Goal: Transaction & Acquisition: Purchase product/service

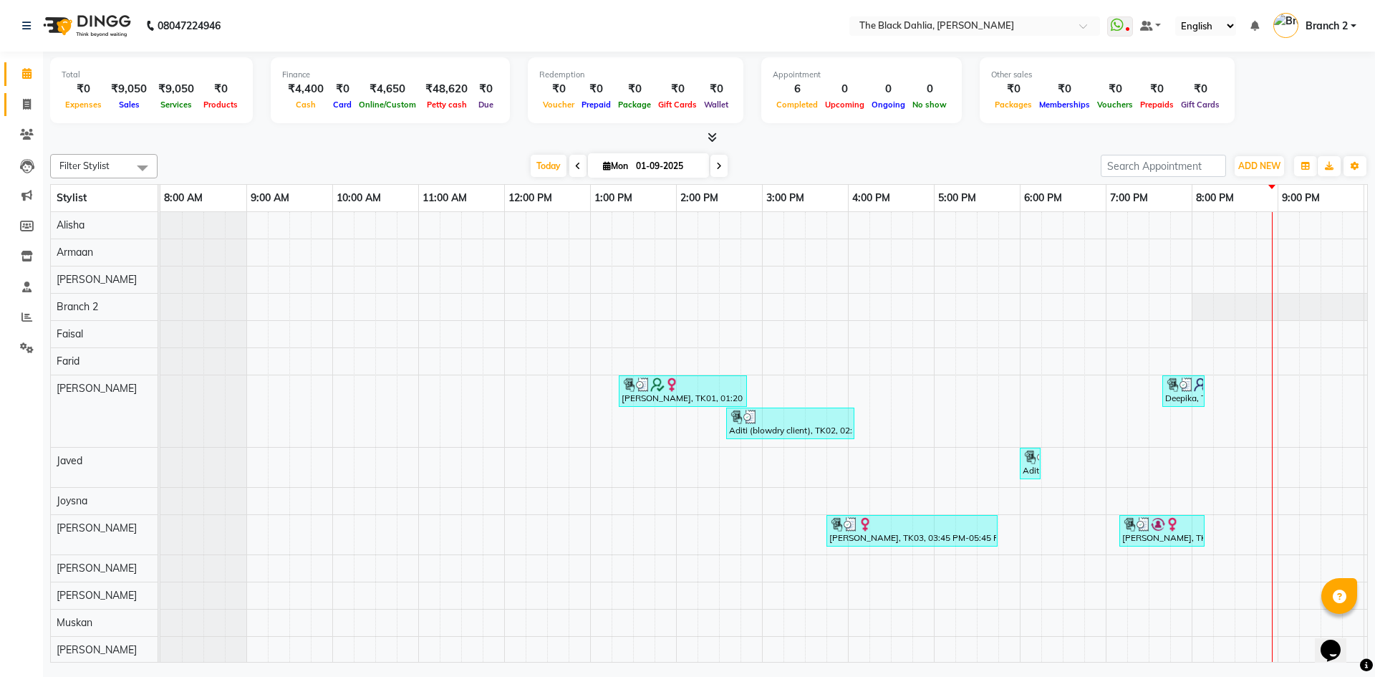
click at [26, 93] on link "Invoice" at bounding box center [21, 105] width 34 height 24
select select "5211"
select select "service"
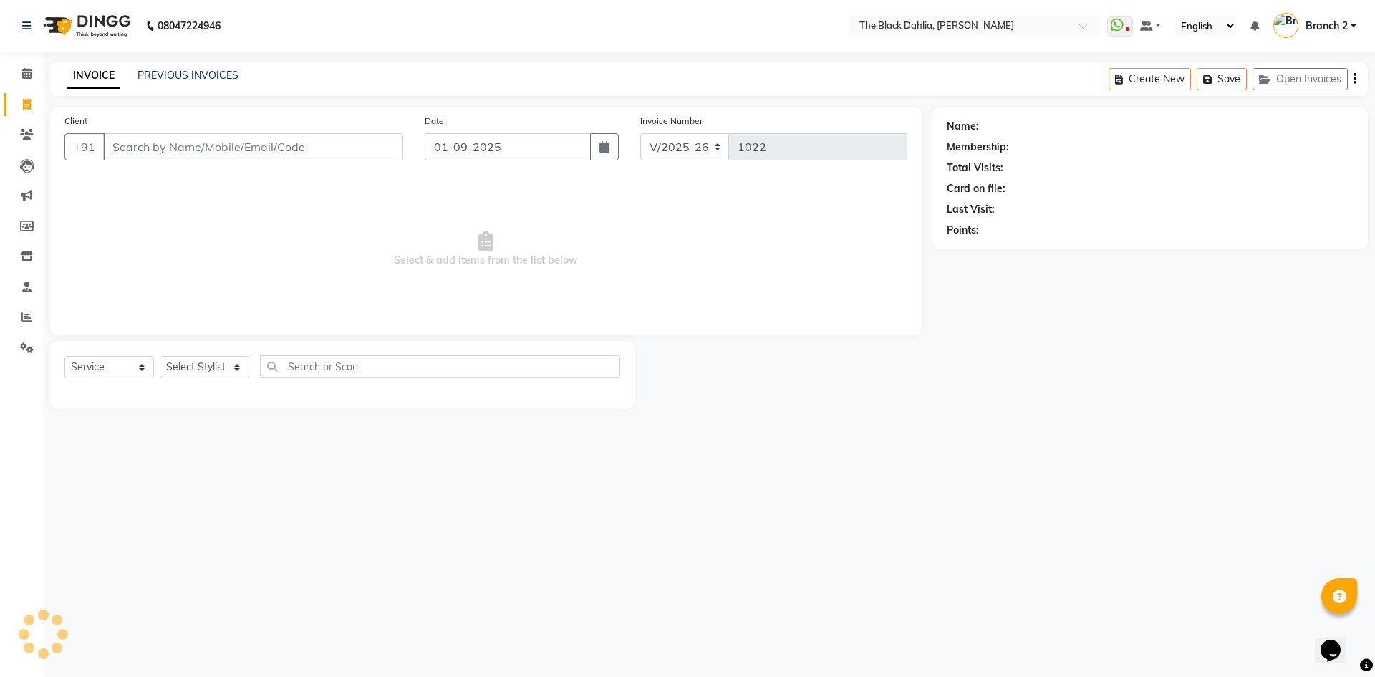
click at [152, 153] on input "Client" at bounding box center [253, 146] width 300 height 27
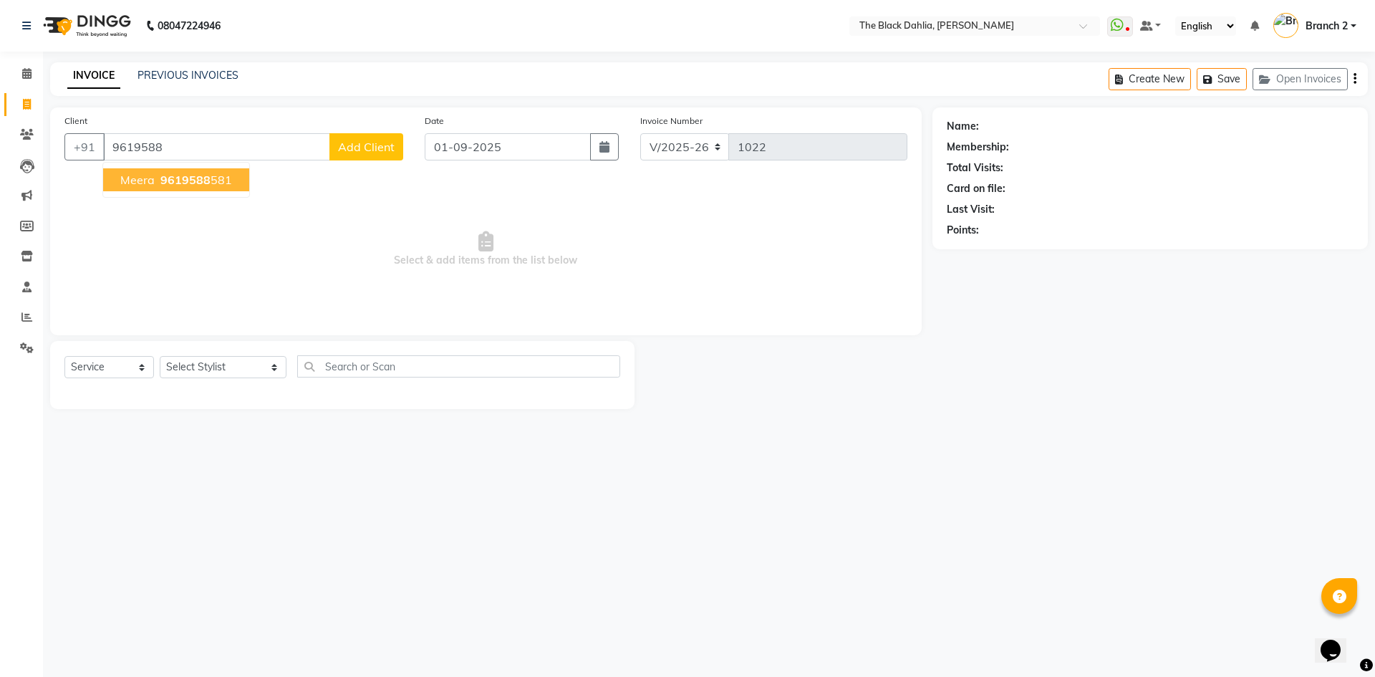
drag, startPoint x: 109, startPoint y: 183, endPoint x: 127, endPoint y: 233, distance: 53.5
click at [109, 183] on button "meera 9619588 581" at bounding box center [176, 179] width 146 height 23
type input "9619588581"
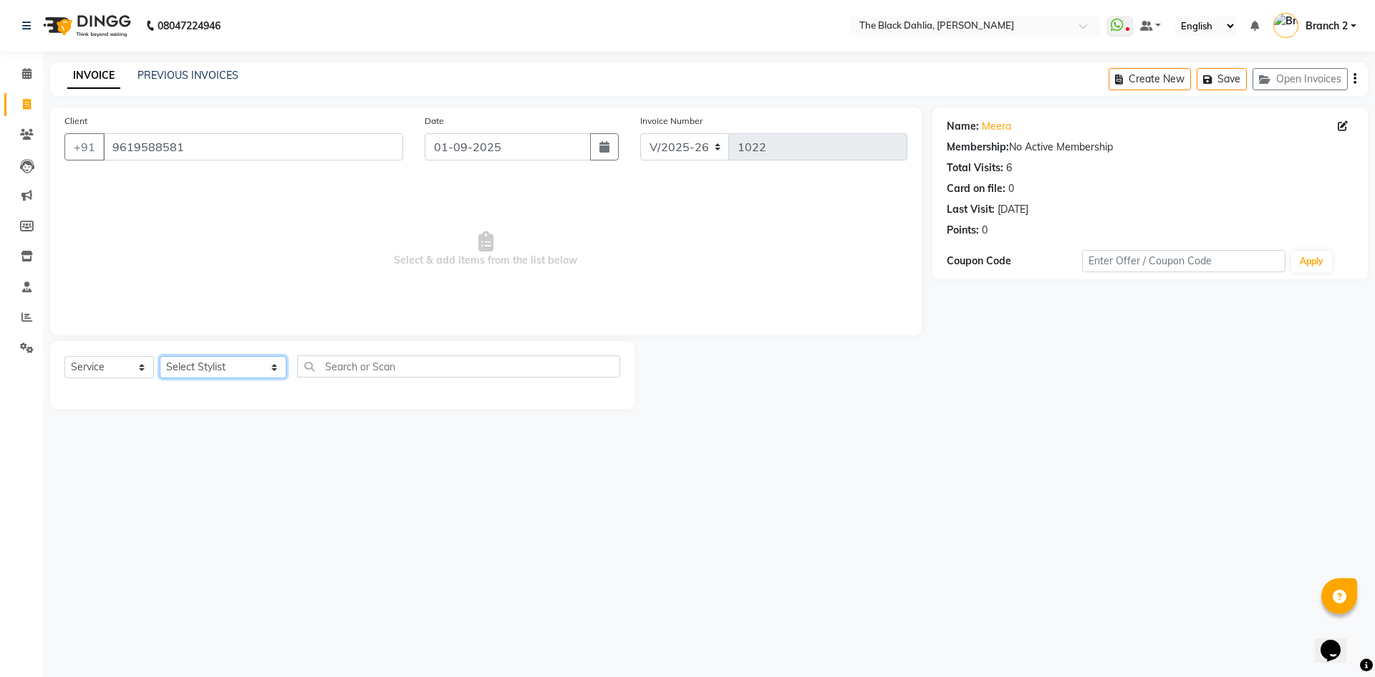
click at [213, 365] on select "Select Stylist [PERSON_NAME] [PERSON_NAME] 2 [PERSON_NAME] Iqra [PERSON_NAME] […" at bounding box center [223, 367] width 127 height 22
select select "53393"
click at [160, 356] on select "Select Stylist [PERSON_NAME] [PERSON_NAME] 2 [PERSON_NAME] Iqra [PERSON_NAME] […" at bounding box center [223, 367] width 127 height 22
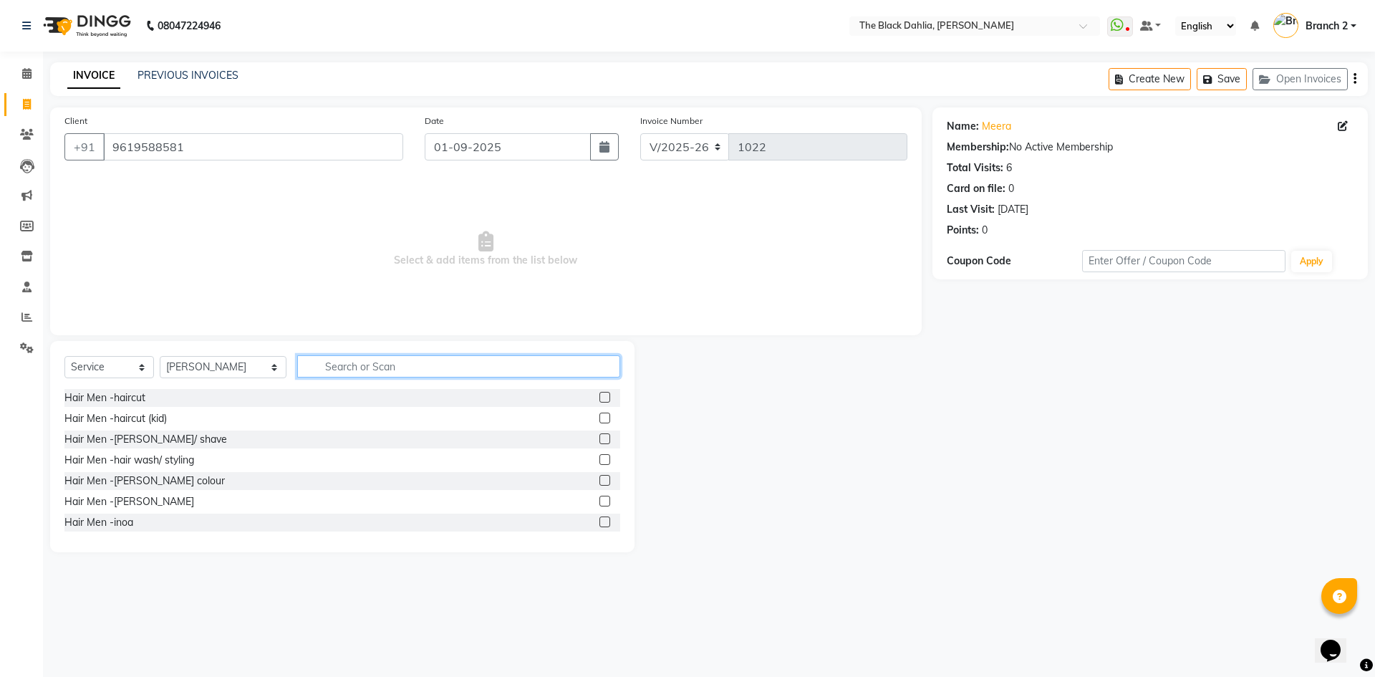
click at [365, 367] on input "text" at bounding box center [458, 366] width 323 height 22
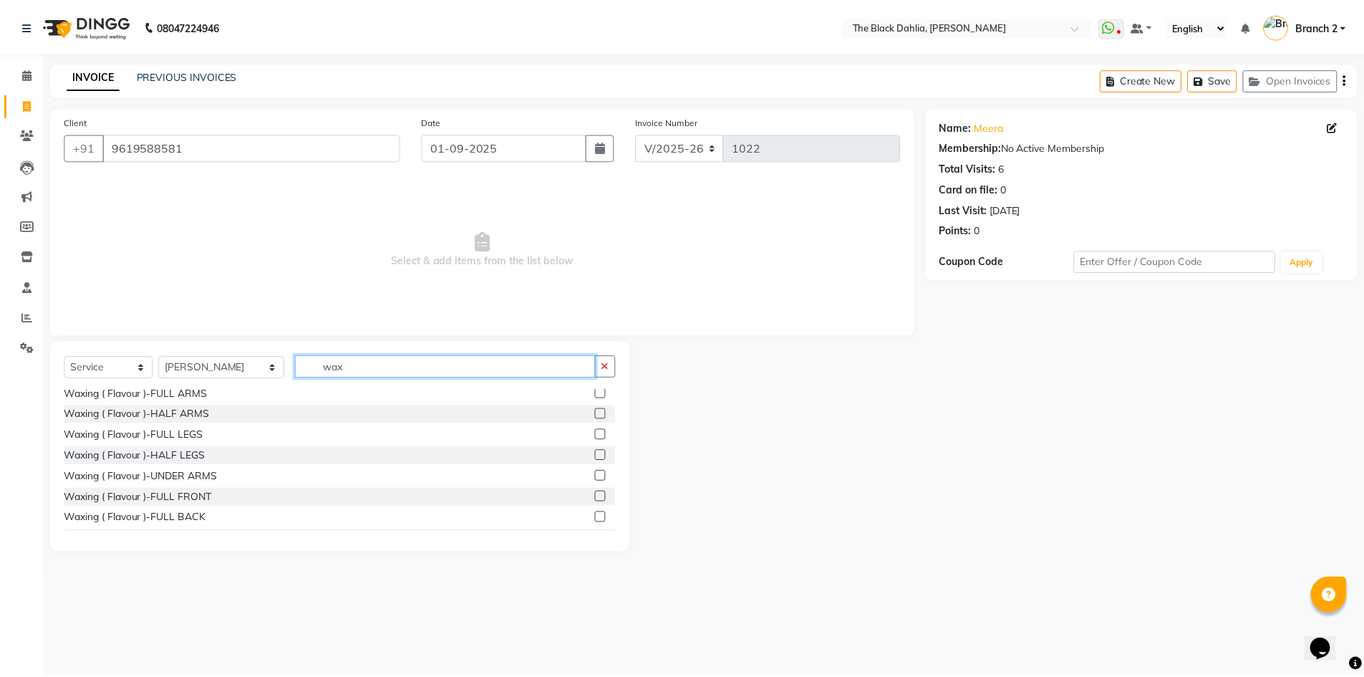
scroll to position [573, 0]
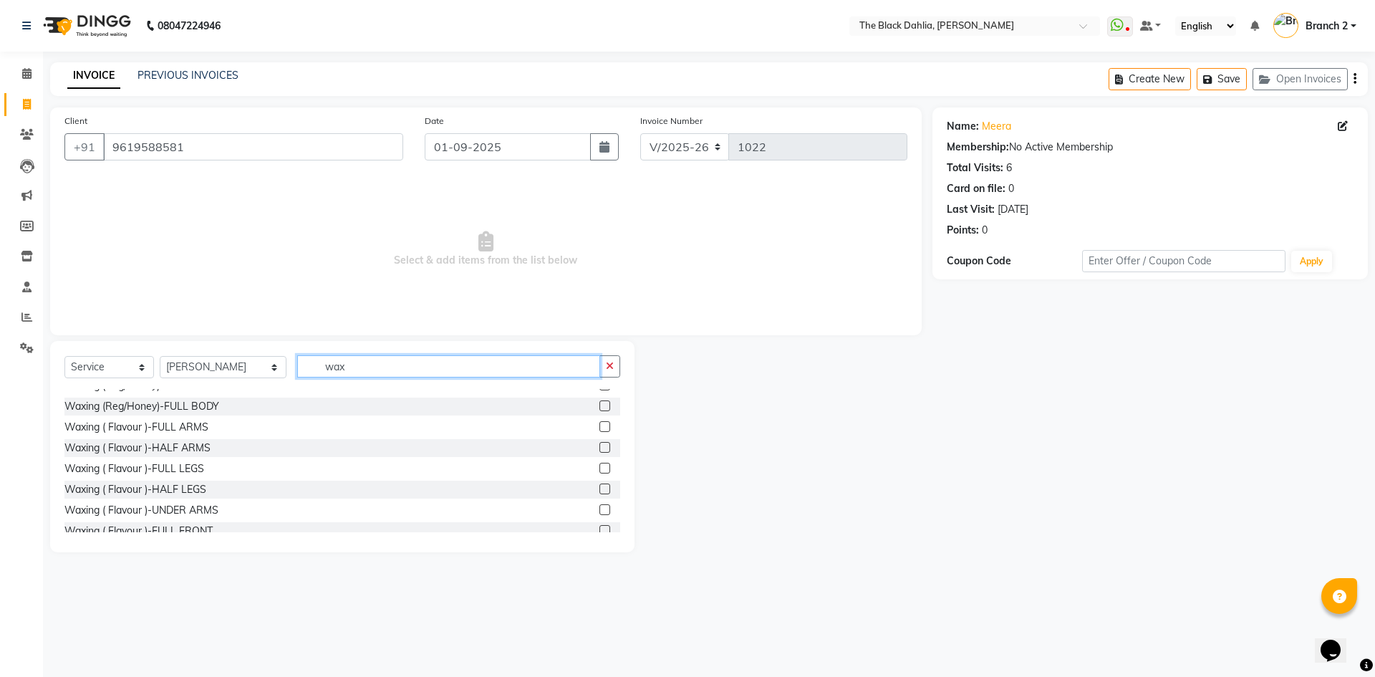
type input "wax"
click at [599, 427] on label at bounding box center [604, 426] width 11 height 11
click at [599, 427] on input "checkbox" at bounding box center [603, 426] width 9 height 9
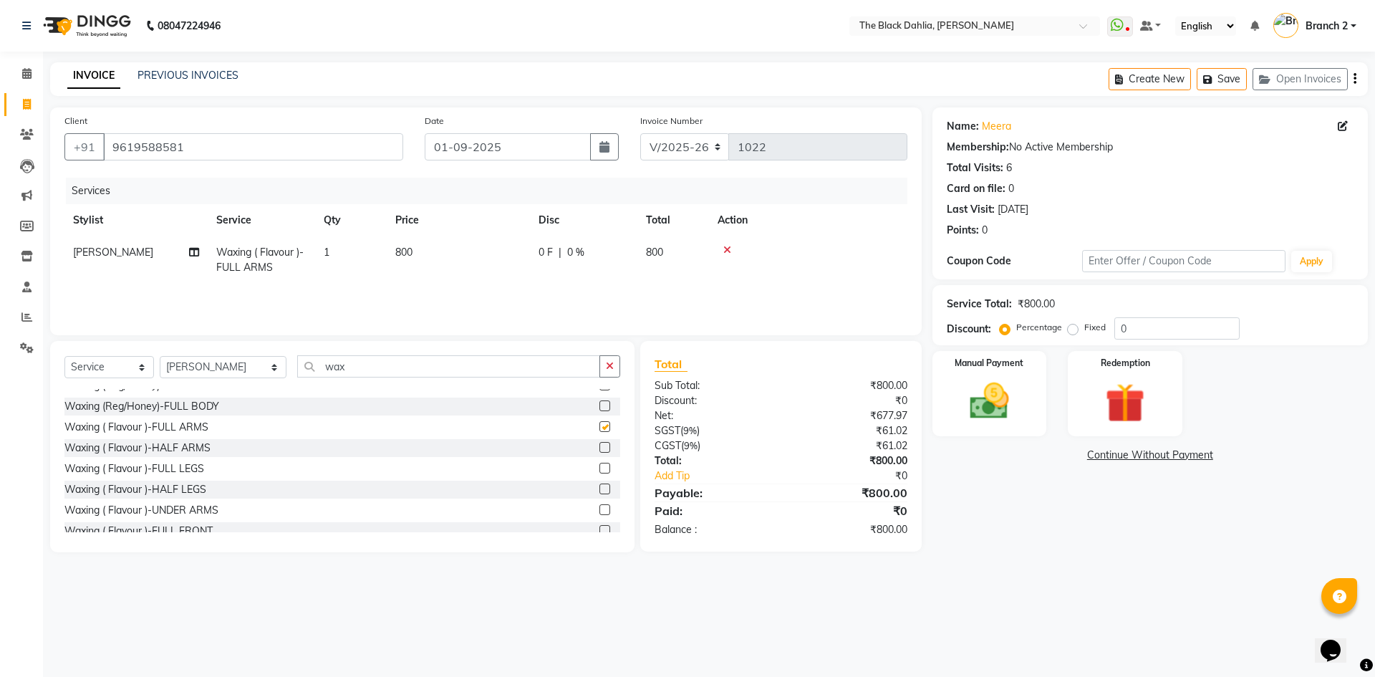
checkbox input "false"
click at [992, 410] on img at bounding box center [989, 400] width 67 height 47
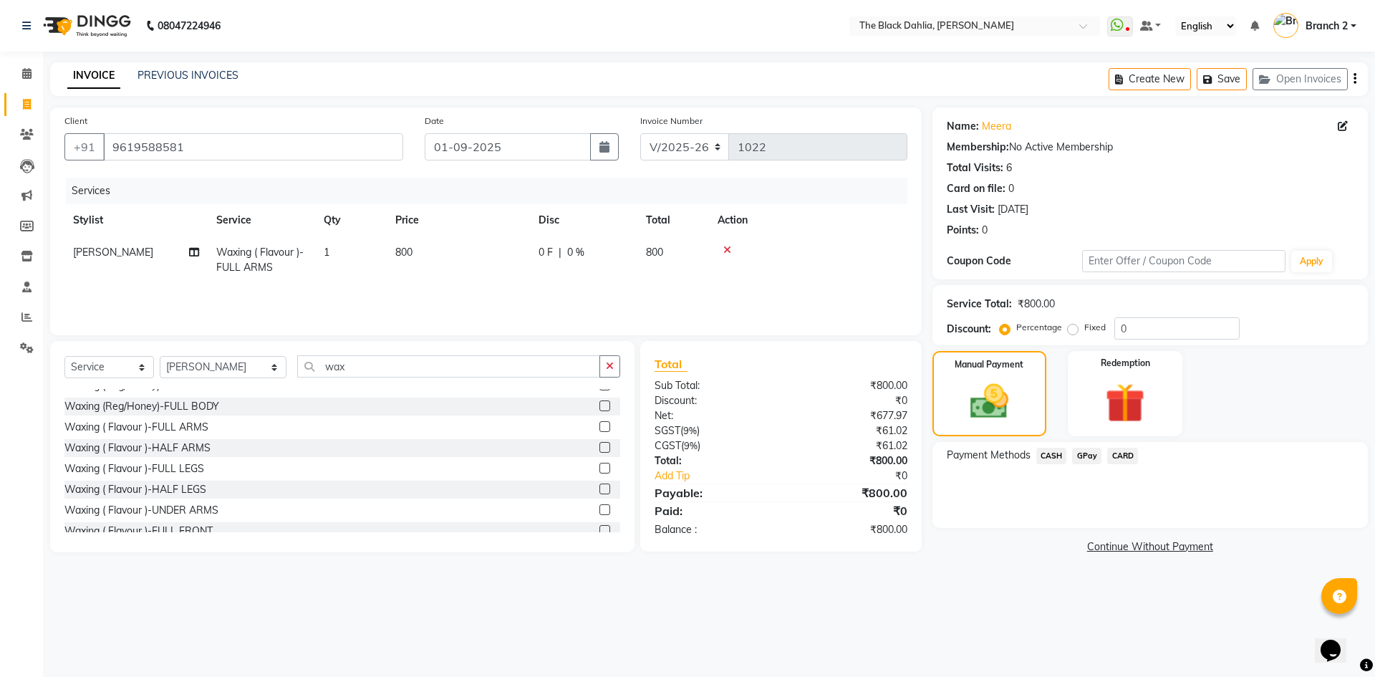
click at [1057, 457] on span "CASH" at bounding box center [1051, 456] width 31 height 16
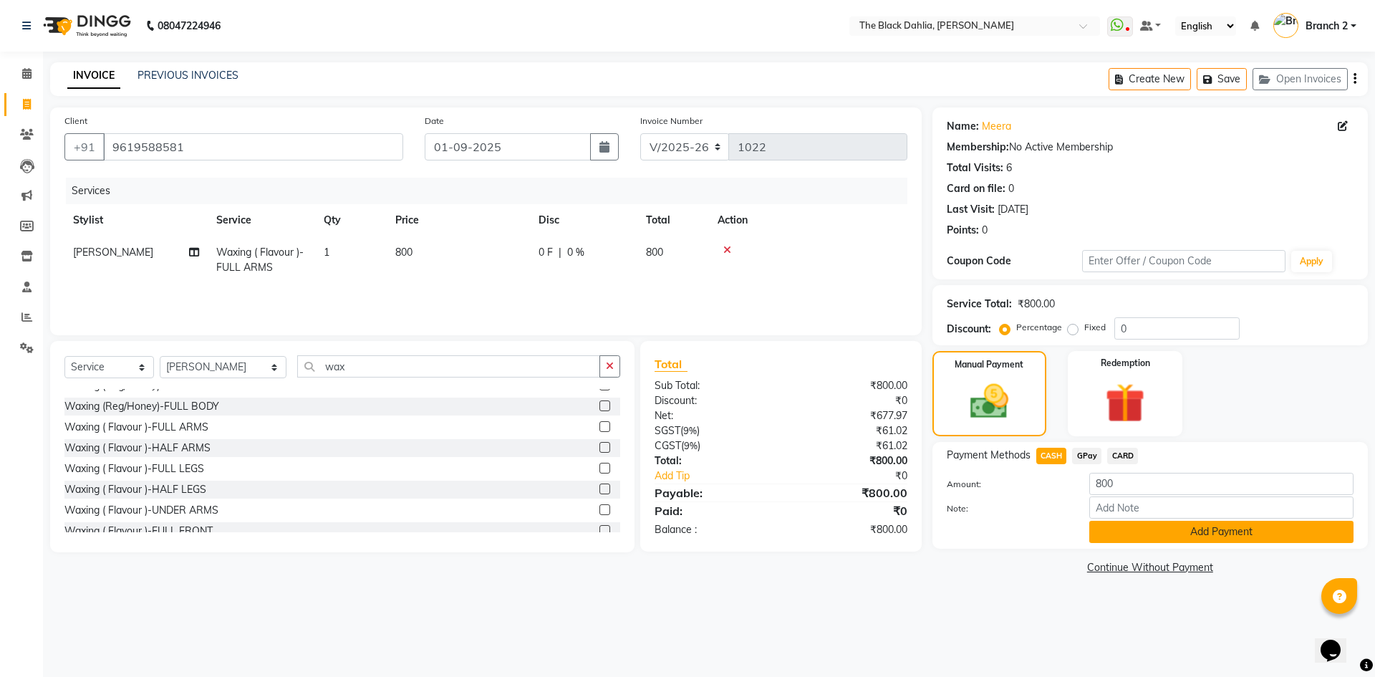
click at [1135, 530] on button "Add Payment" at bounding box center [1221, 532] width 264 height 22
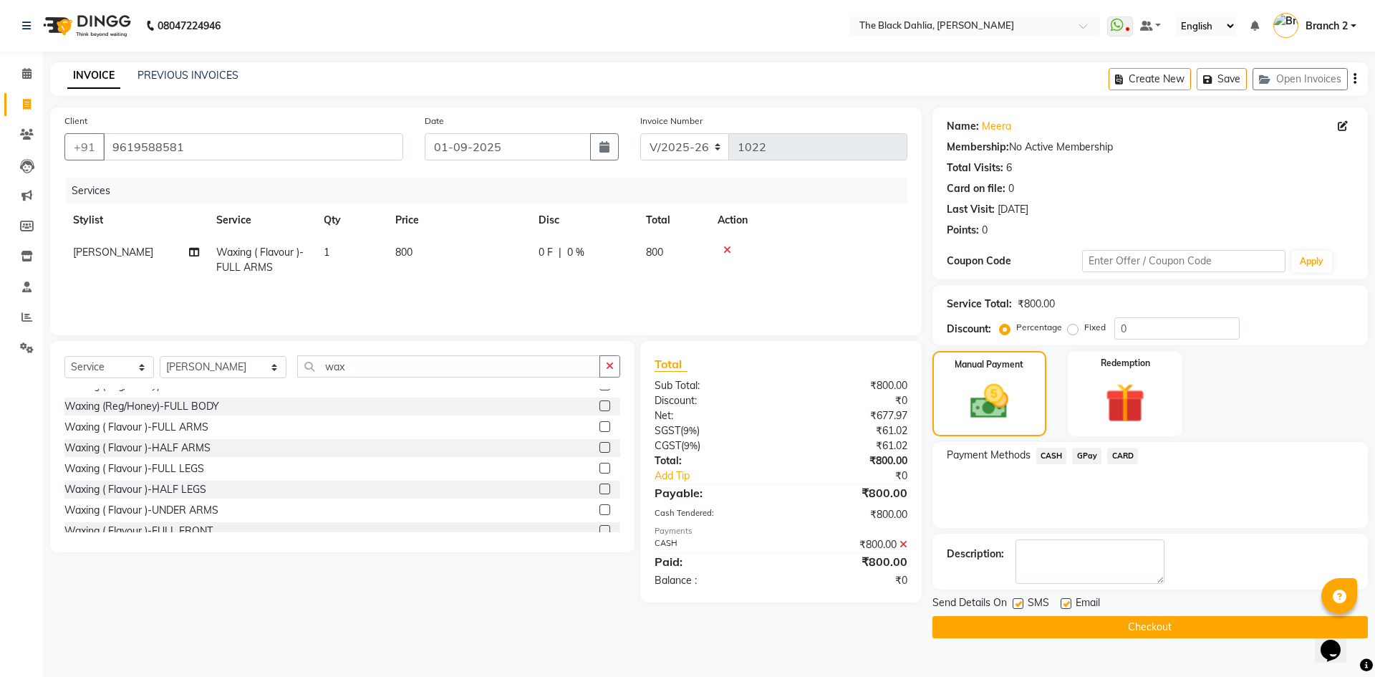
click at [1029, 618] on button "Checkout" at bounding box center [1149, 627] width 435 height 22
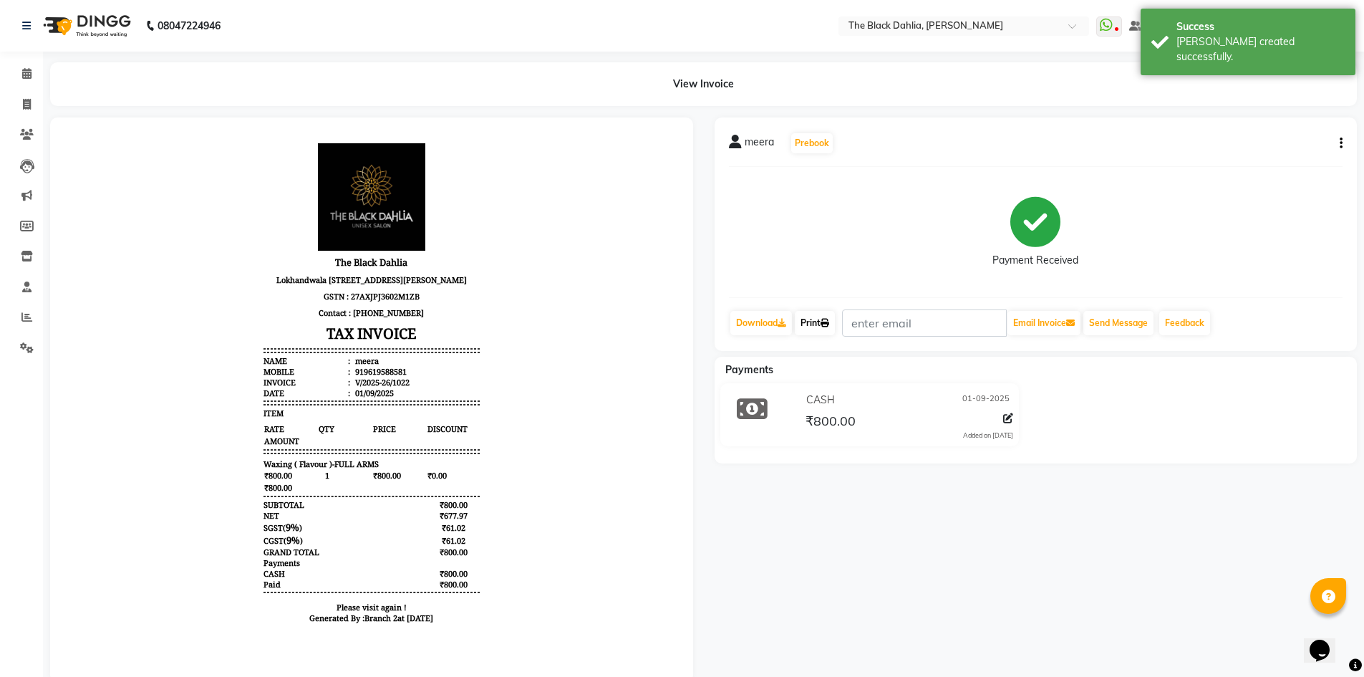
drag, startPoint x: 844, startPoint y: 320, endPoint x: 821, endPoint y: 327, distance: 24.0
click at [844, 320] on div "Download Print Email Invoice Send Message Feedback" at bounding box center [1036, 322] width 614 height 27
click at [814, 327] on link "Print" at bounding box center [815, 323] width 40 height 24
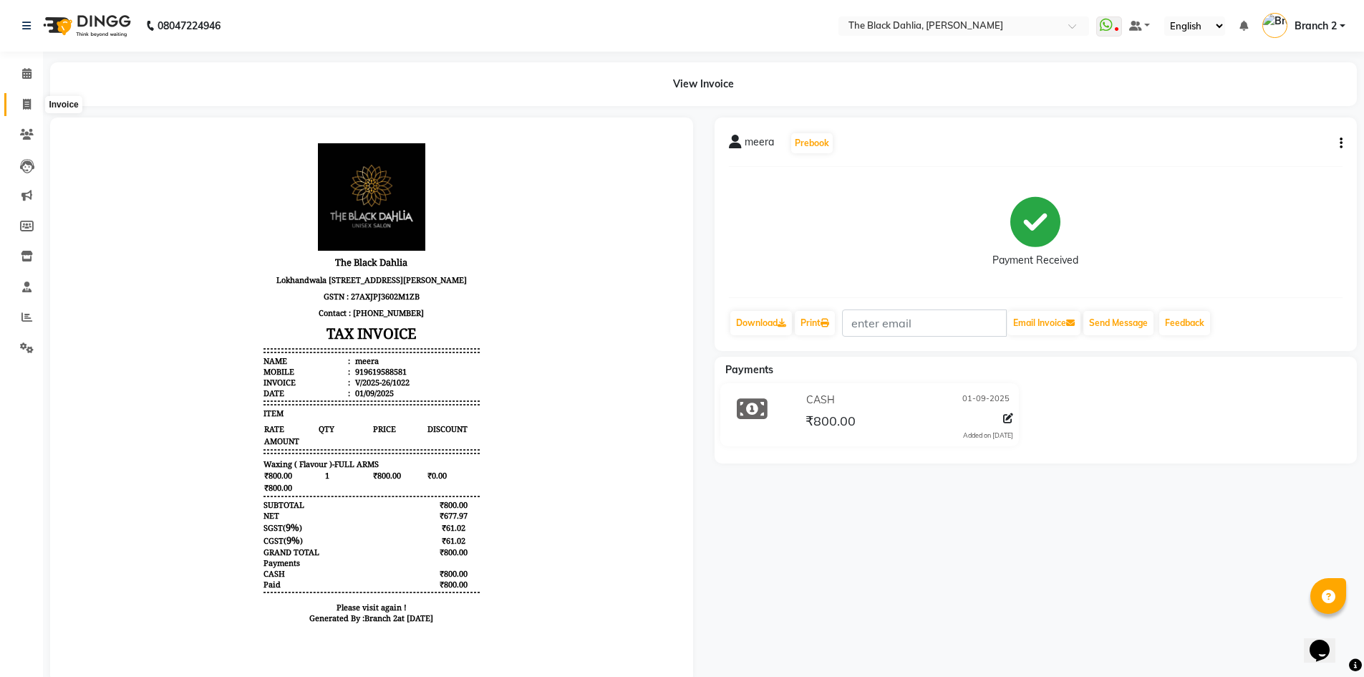
click at [24, 105] on icon at bounding box center [27, 104] width 8 height 11
select select "5211"
select select "service"
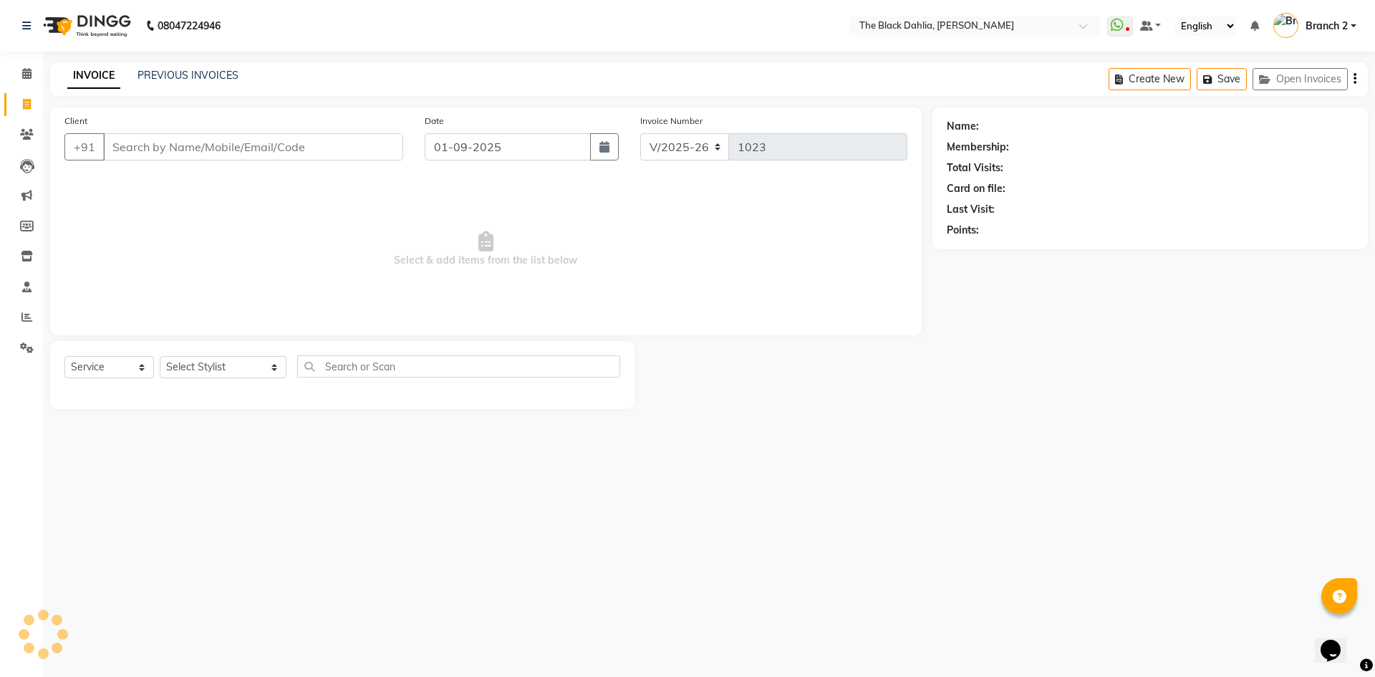
click at [150, 82] on div "PREVIOUS INVOICES" at bounding box center [187, 75] width 101 height 15
click at [201, 80] on link "PREVIOUS INVOICES" at bounding box center [187, 75] width 101 height 13
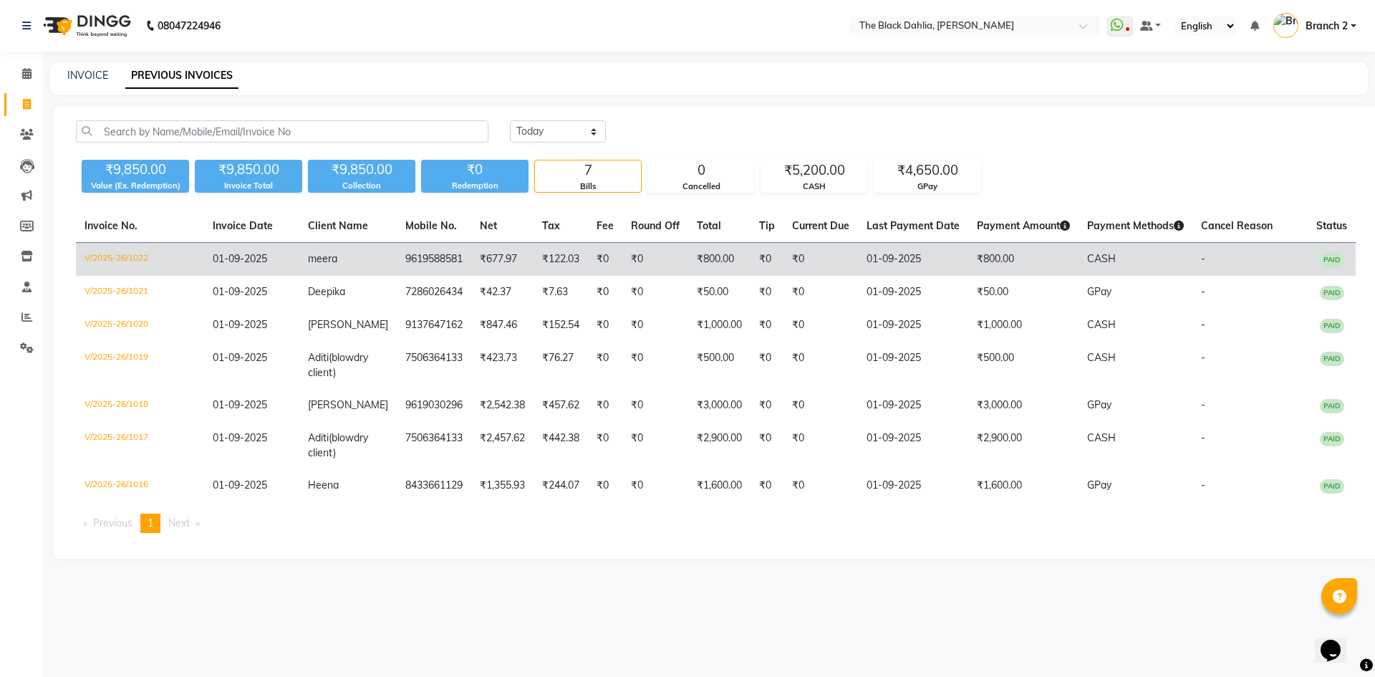
click at [263, 251] on td "01-09-2025" at bounding box center [251, 260] width 95 height 34
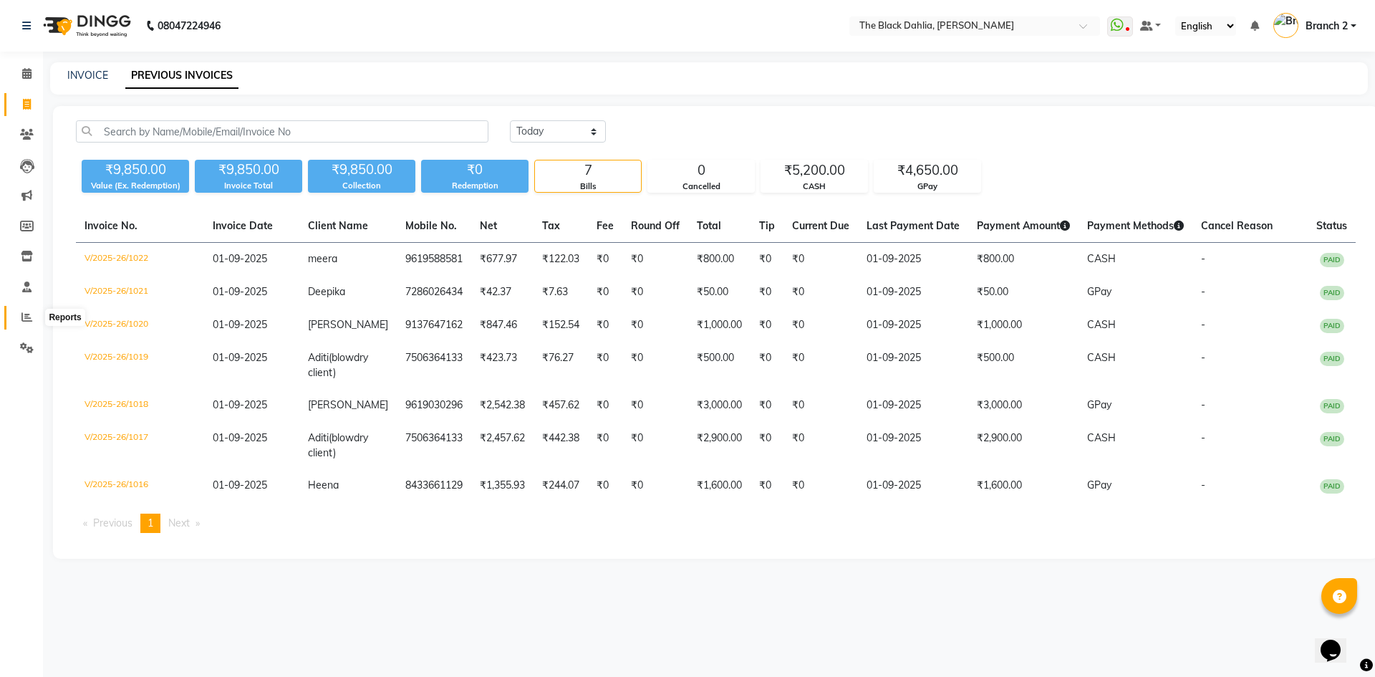
drag, startPoint x: 24, startPoint y: 322, endPoint x: 40, endPoint y: 304, distance: 23.8
click at [24, 322] on icon at bounding box center [26, 316] width 11 height 11
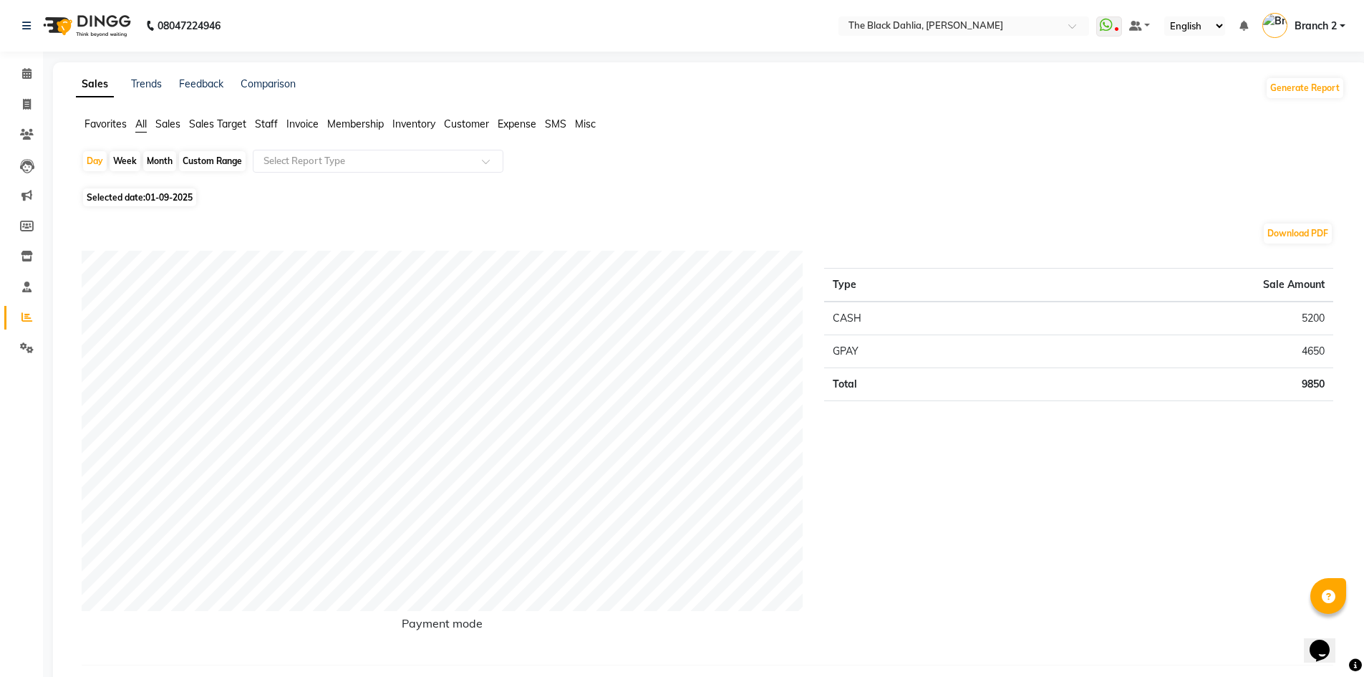
click at [276, 131] on li "Staff" at bounding box center [266, 124] width 23 height 15
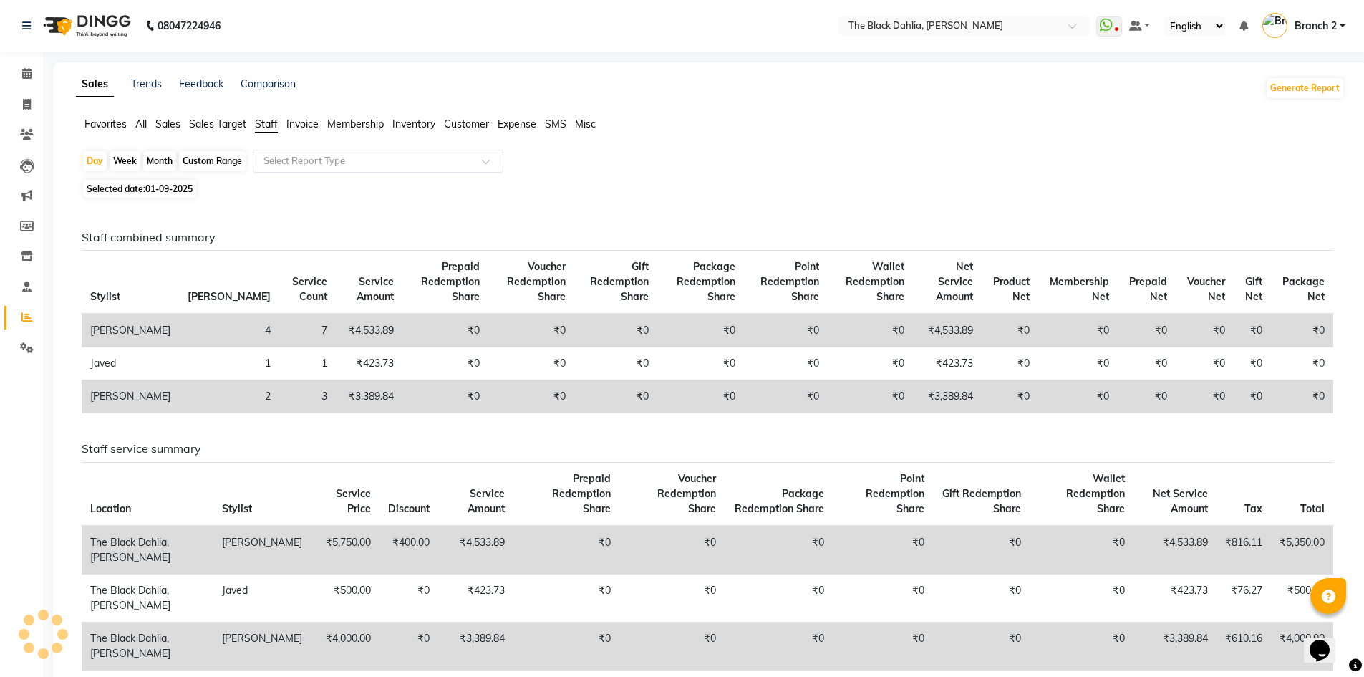
drag, startPoint x: 293, startPoint y: 157, endPoint x: 295, endPoint y: 166, distance: 9.6
click at [294, 157] on input "text" at bounding box center [364, 161] width 206 height 14
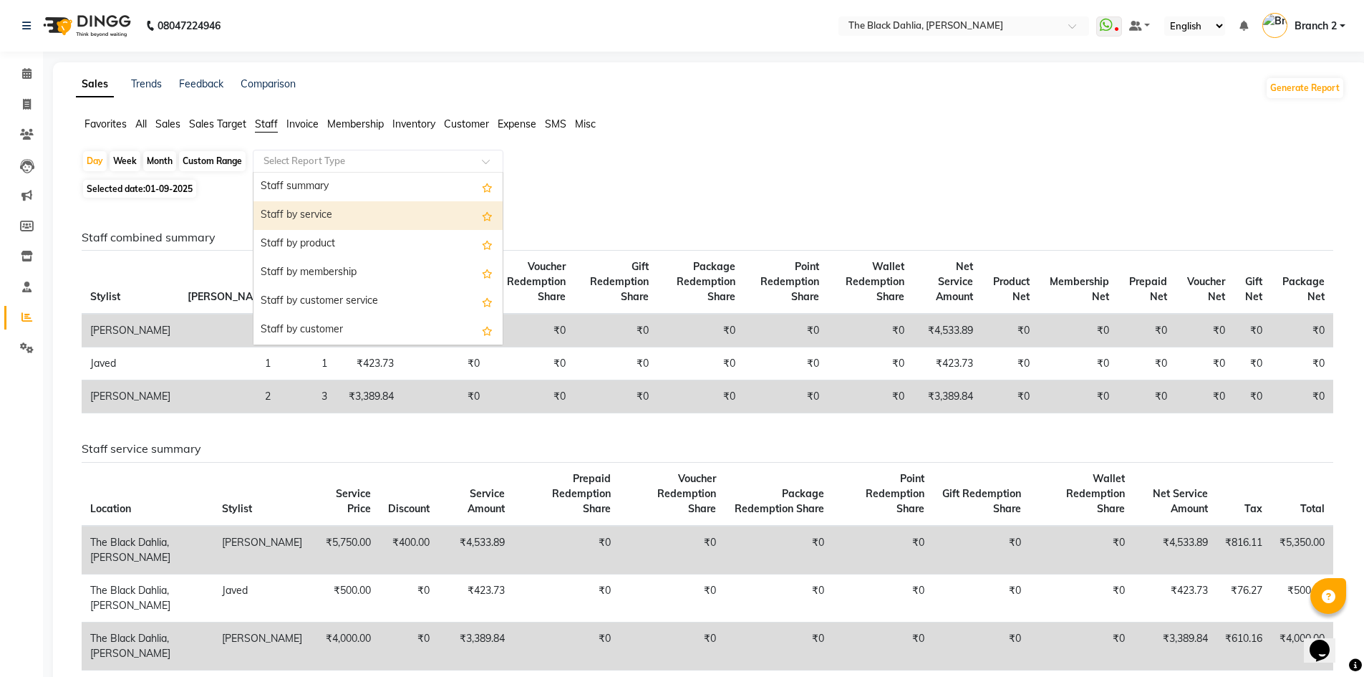
click at [314, 221] on div "Staff by service" at bounding box center [377, 215] width 249 height 29
select select "full_report"
select select "csv"
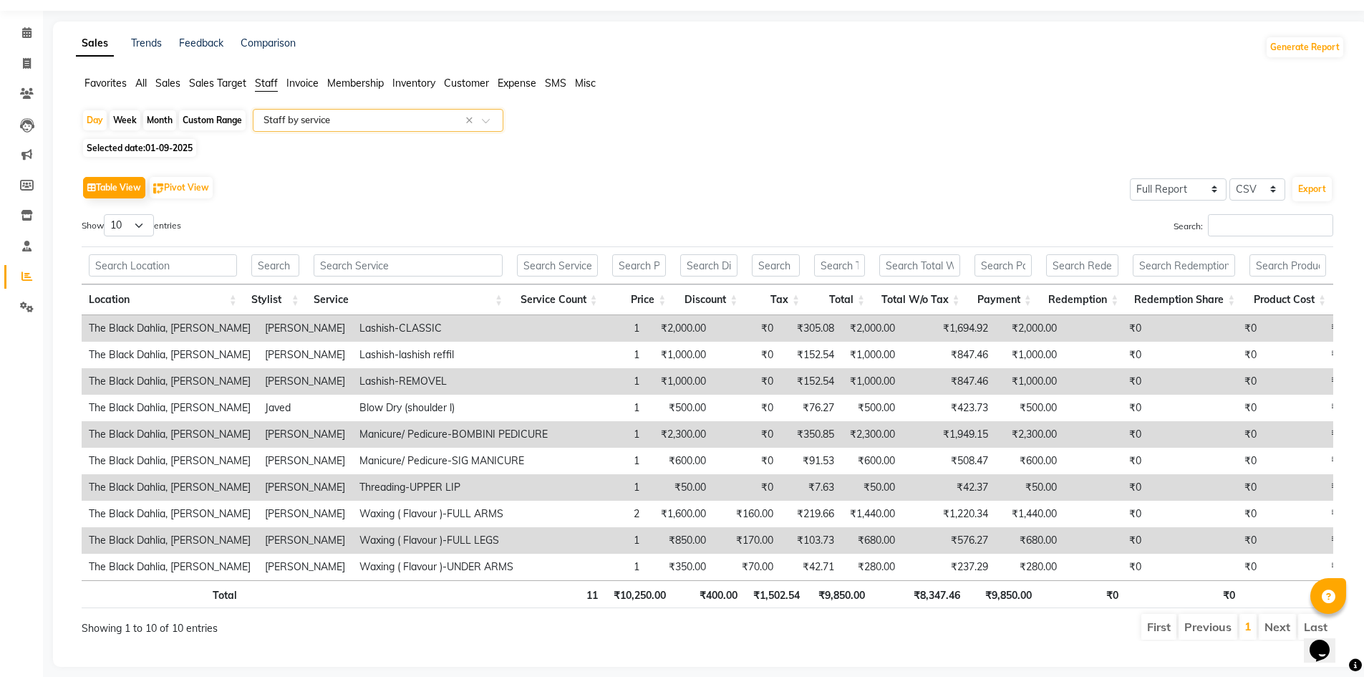
scroll to position [63, 0]
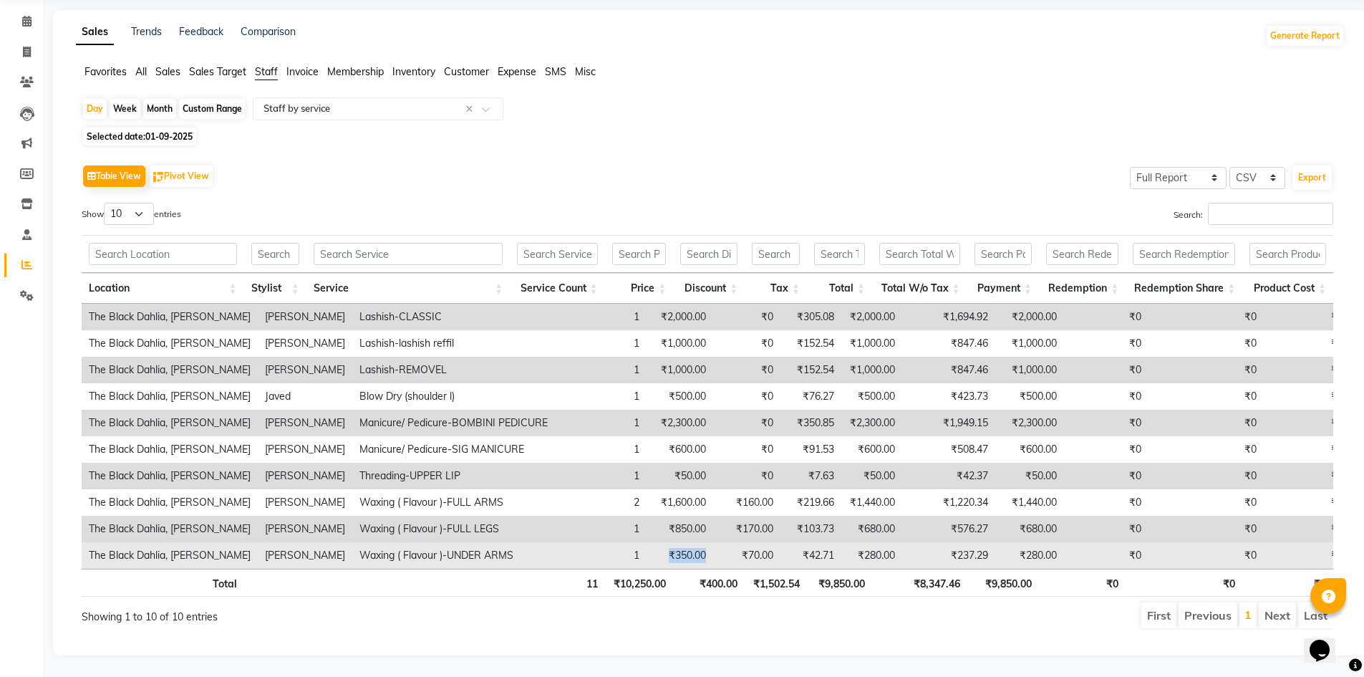
drag, startPoint x: 672, startPoint y: 539, endPoint x: 601, endPoint y: 538, distance: 70.9
click at [601, 542] on tr "The Black Dahlia, Andheri West Iqra khan Waxing ( Flavour )-UNDER ARMS 1 ₹350.0…" at bounding box center [716, 555] width 1269 height 26
click at [713, 546] on td "₹70.00" at bounding box center [746, 555] width 67 height 26
drag, startPoint x: 677, startPoint y: 541, endPoint x: 617, endPoint y: 538, distance: 60.2
click at [617, 542] on tr "The Black Dahlia, Andheri West Iqra khan Waxing ( Flavour )-UNDER ARMS 1 ₹350.0…" at bounding box center [716, 555] width 1269 height 26
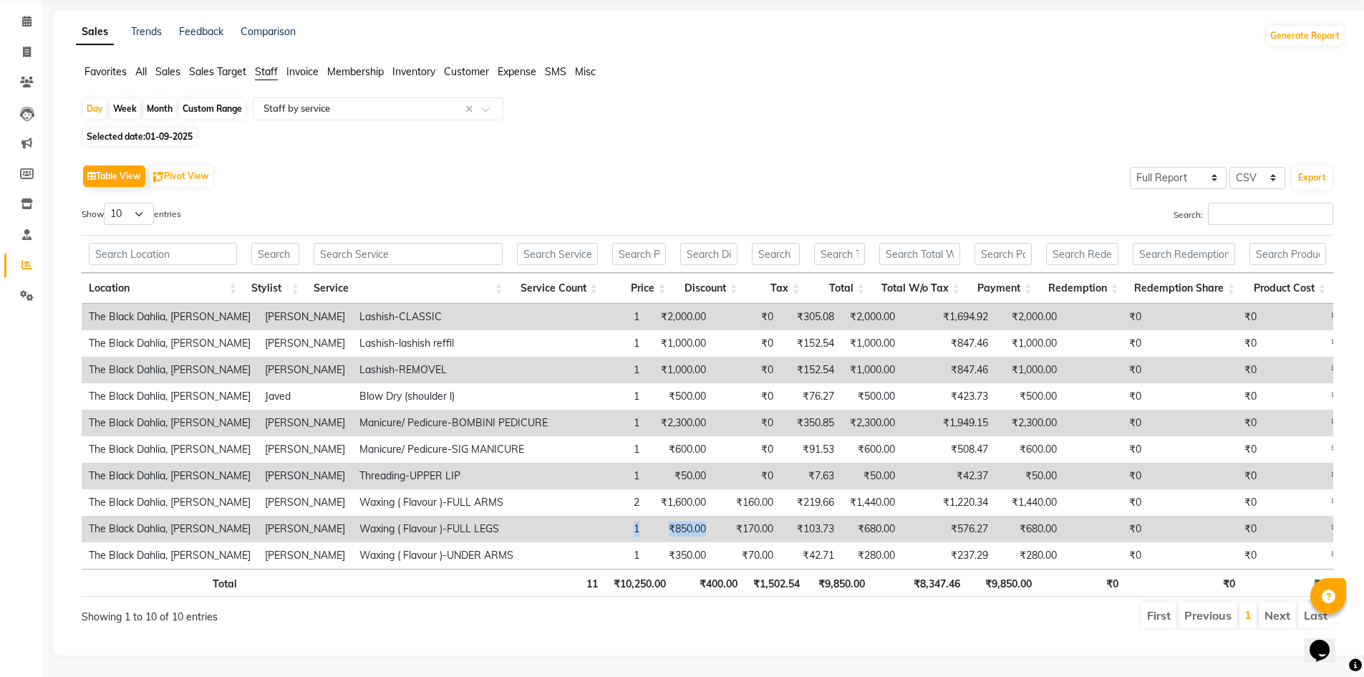
drag, startPoint x: 682, startPoint y: 513, endPoint x: 575, endPoint y: 518, distance: 106.8
click at [575, 518] on tr "The Black Dahlia, Andheri West Iqra khan Waxing ( Flavour )-FULL LEGS 1 ₹850.00…" at bounding box center [716, 529] width 1269 height 26
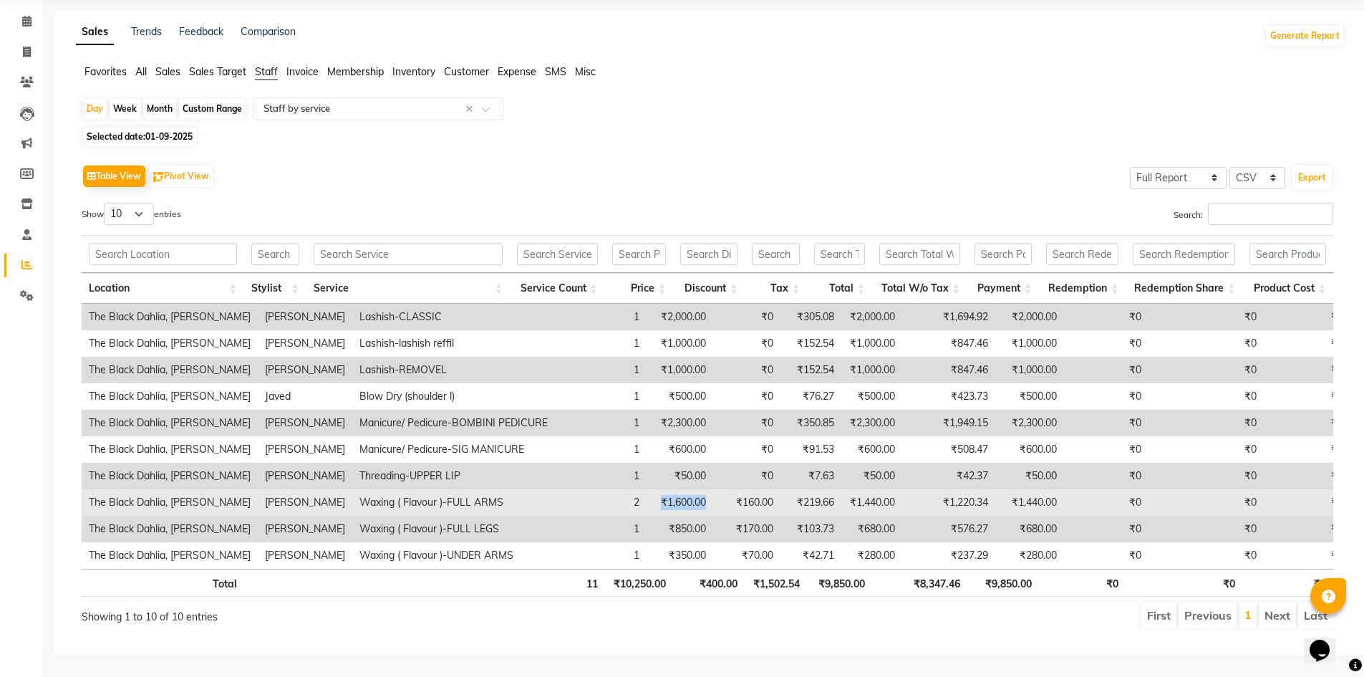
drag, startPoint x: 675, startPoint y: 487, endPoint x: 622, endPoint y: 488, distance: 53.0
click at [622, 489] on tr "The Black Dahlia, Andheri West Iqra khan Waxing ( Flavour )-FULL ARMS 2 ₹1,600.…" at bounding box center [716, 502] width 1269 height 26
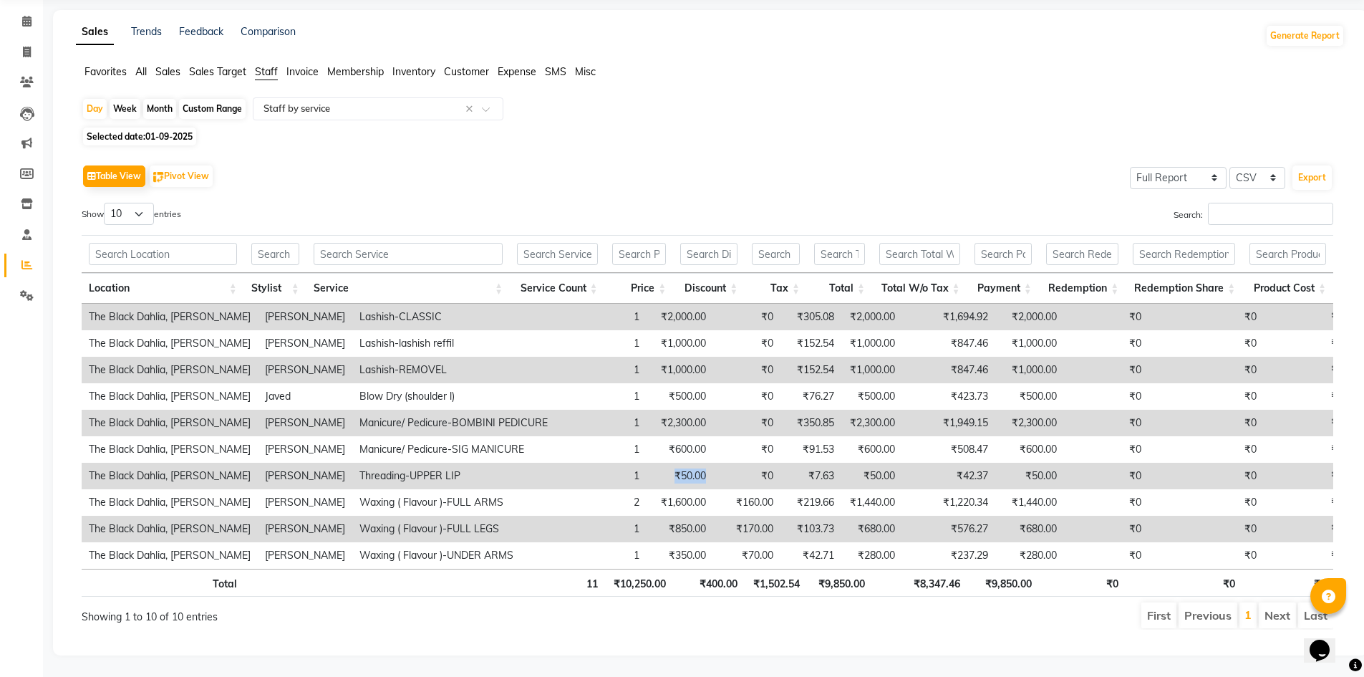
drag, startPoint x: 689, startPoint y: 465, endPoint x: 615, endPoint y: 465, distance: 73.8
click at [615, 465] on tr "The Black Dahlia, Andheri West Iqra khan Threading-UPPER LIP 1 ₹50.00 ₹0 ₹7.63 …" at bounding box center [716, 476] width 1269 height 26
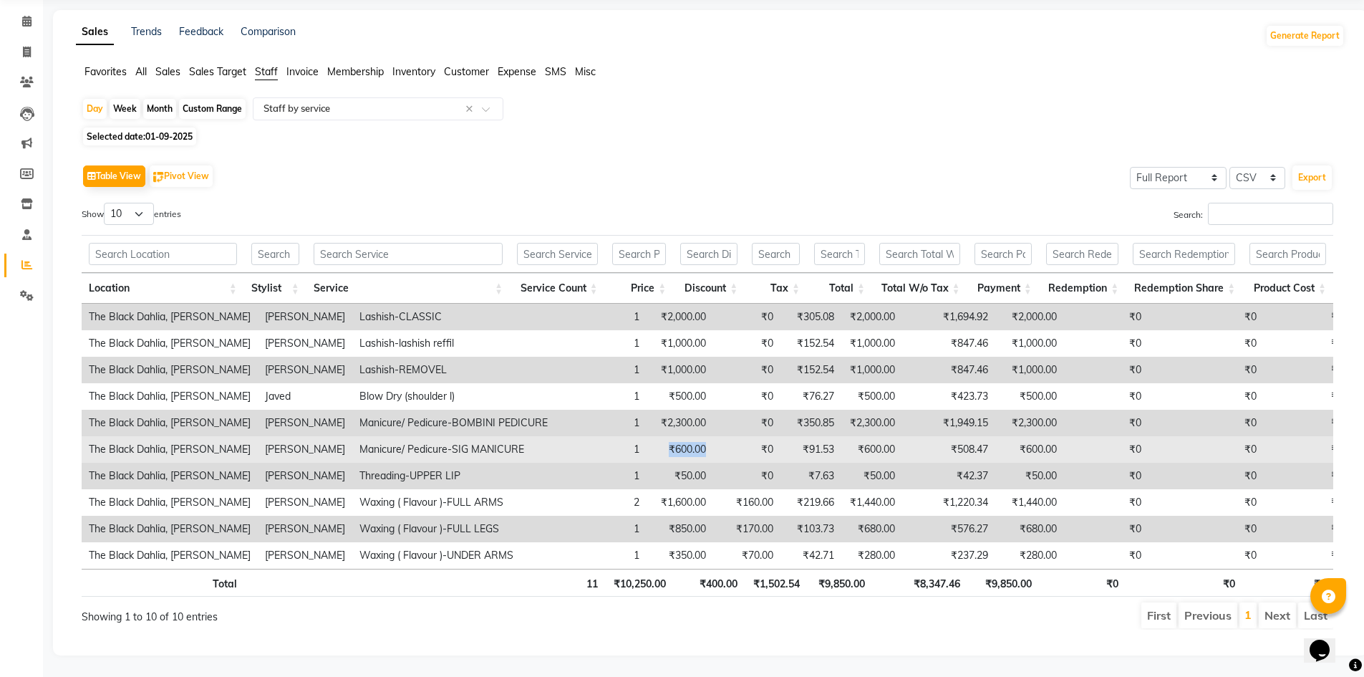
drag, startPoint x: 692, startPoint y: 433, endPoint x: 627, endPoint y: 436, distance: 64.5
click at [627, 436] on tr "The Black Dahlia, Andheri West Iqra khan Manicure/ Pedicure-SIG MANICURE 1 ₹600…" at bounding box center [716, 449] width 1269 height 26
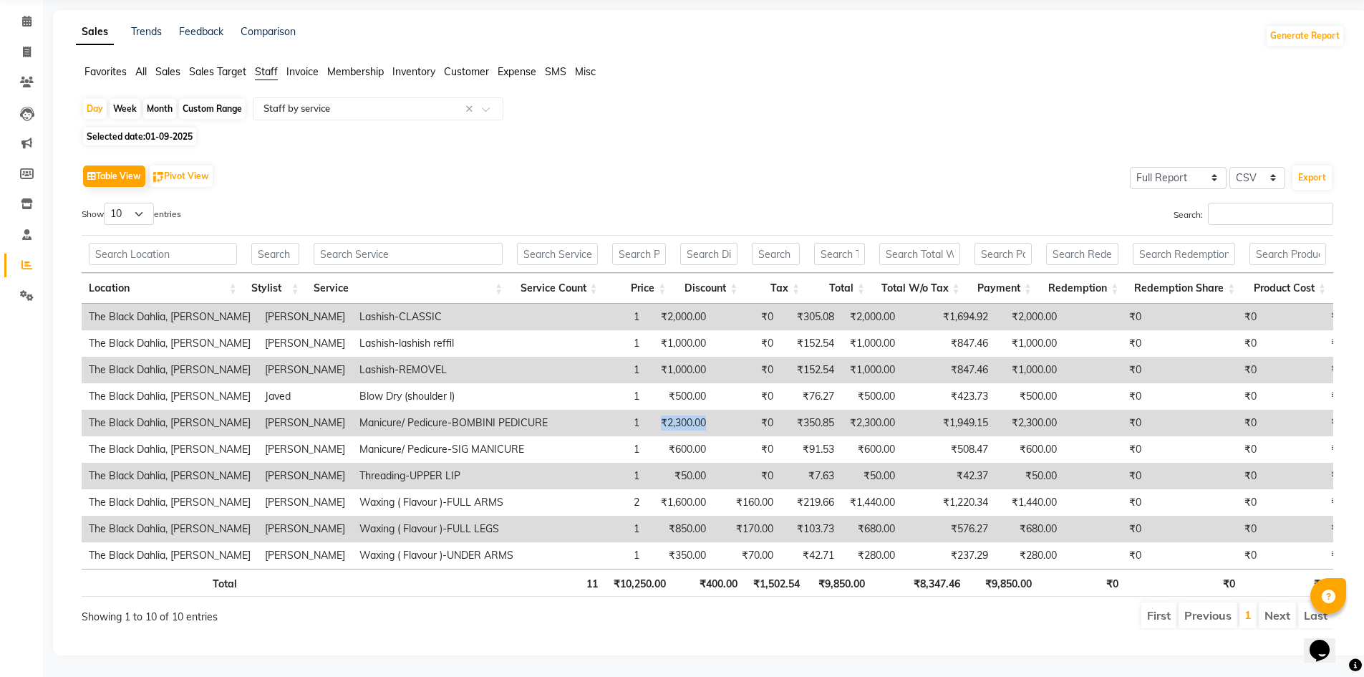
drag, startPoint x: 676, startPoint y: 411, endPoint x: 619, endPoint y: 412, distance: 57.3
click at [619, 412] on tr "The Black Dahlia, Andheri West Iqra khan Manicure/ Pedicure-BOMBINI PEDICURE 1 …" at bounding box center [716, 423] width 1269 height 26
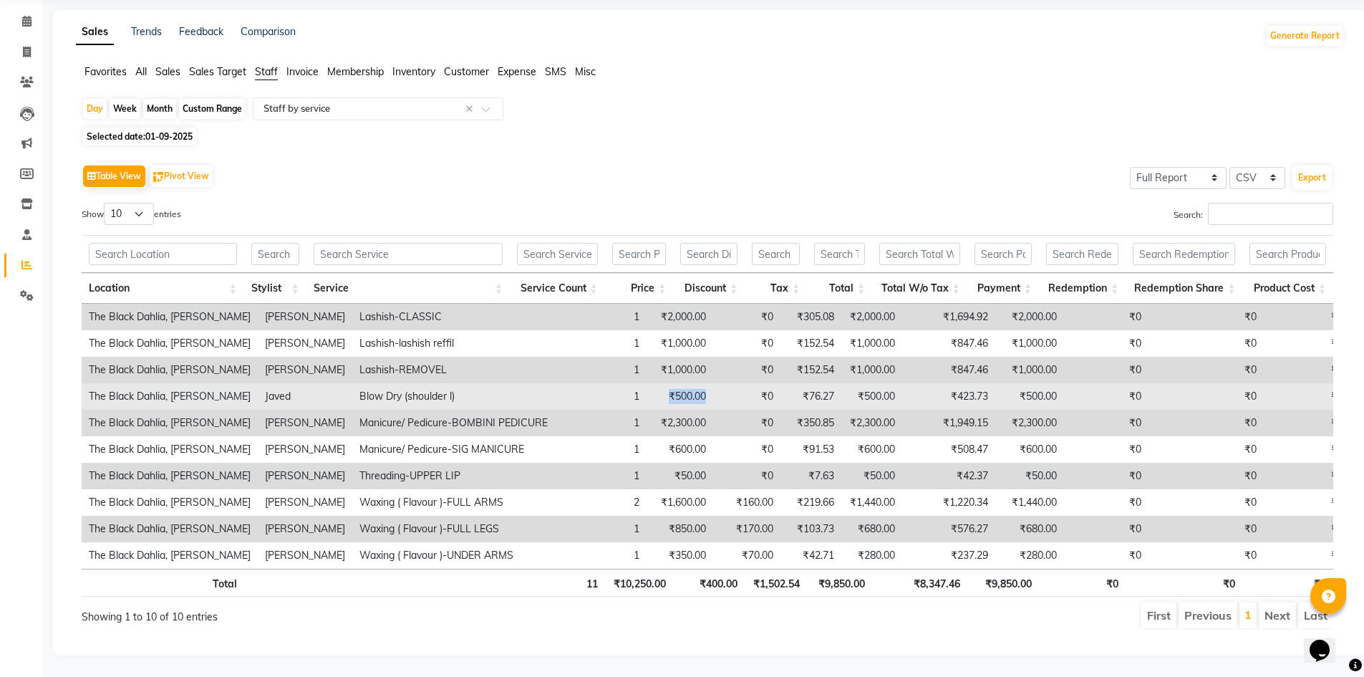
drag, startPoint x: 690, startPoint y: 380, endPoint x: 597, endPoint y: 390, distance: 93.0
click at [597, 390] on tr "The Black Dahlia, Andheri West Javed Blow Dry (shoulder l) 1 ₹500.00 ₹0 ₹76.27 …" at bounding box center [716, 396] width 1269 height 26
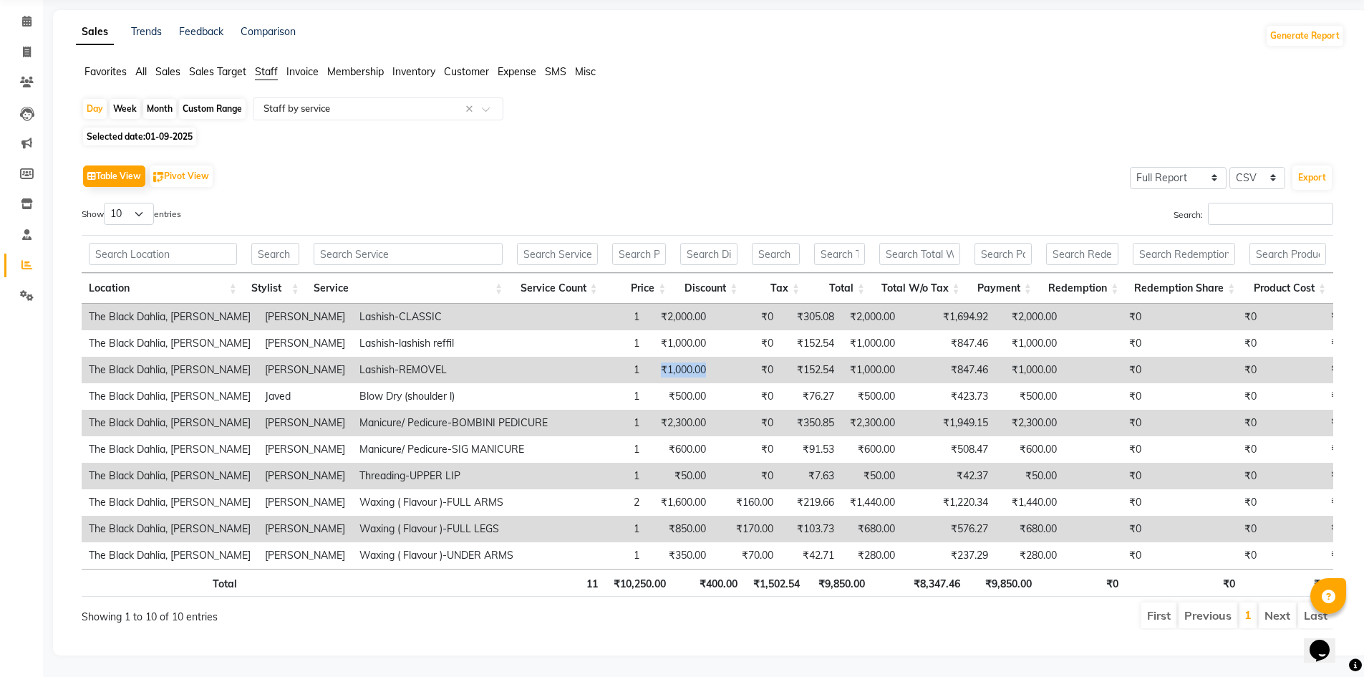
drag, startPoint x: 678, startPoint y: 354, endPoint x: 609, endPoint y: 356, distance: 68.8
click at [609, 357] on tr "The Black Dahlia, Andheri [PERSON_NAME]-REMOVEL 1 ₹1,000.00 ₹0 ₹152.54 ₹1,000.0…" at bounding box center [716, 370] width 1269 height 26
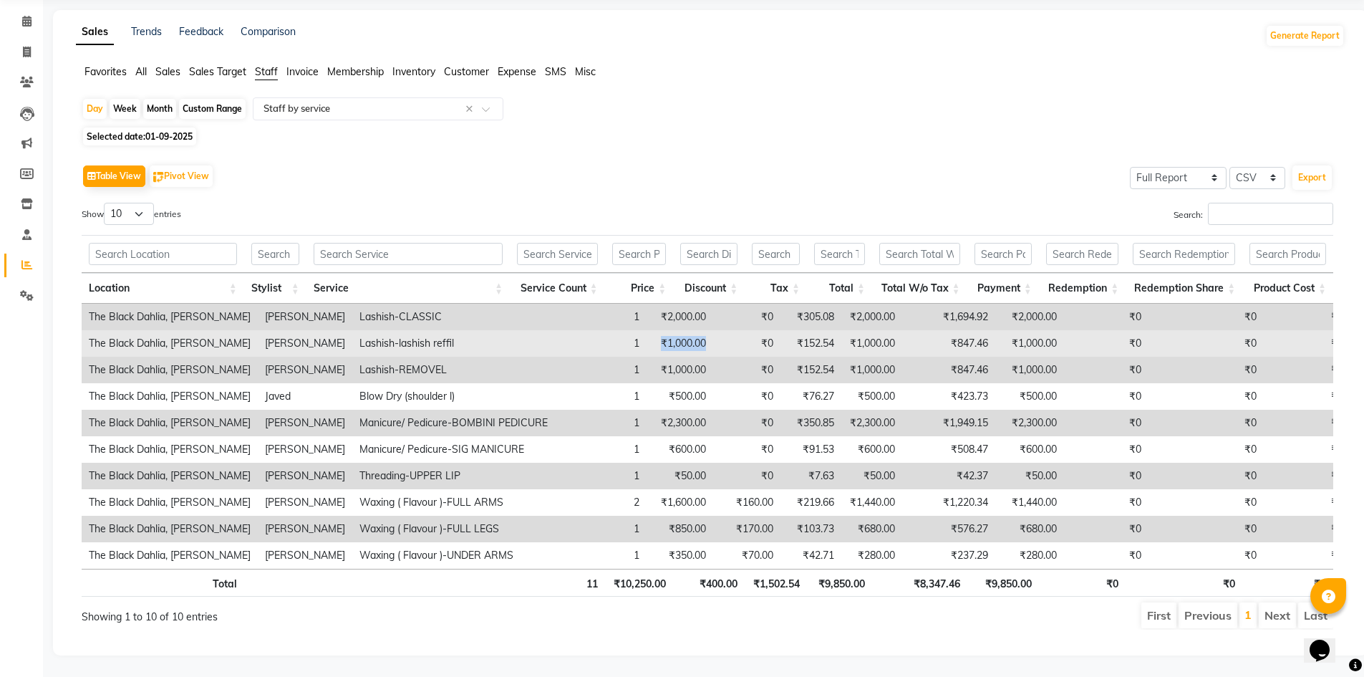
drag, startPoint x: 682, startPoint y: 330, endPoint x: 600, endPoint y: 332, distance: 82.4
click at [600, 332] on tr "The Black Dahlia, Andheri [PERSON_NAME]-lashish reffil 1 ₹1,000.00 ₹0 ₹152.54 ₹…" at bounding box center [716, 343] width 1269 height 26
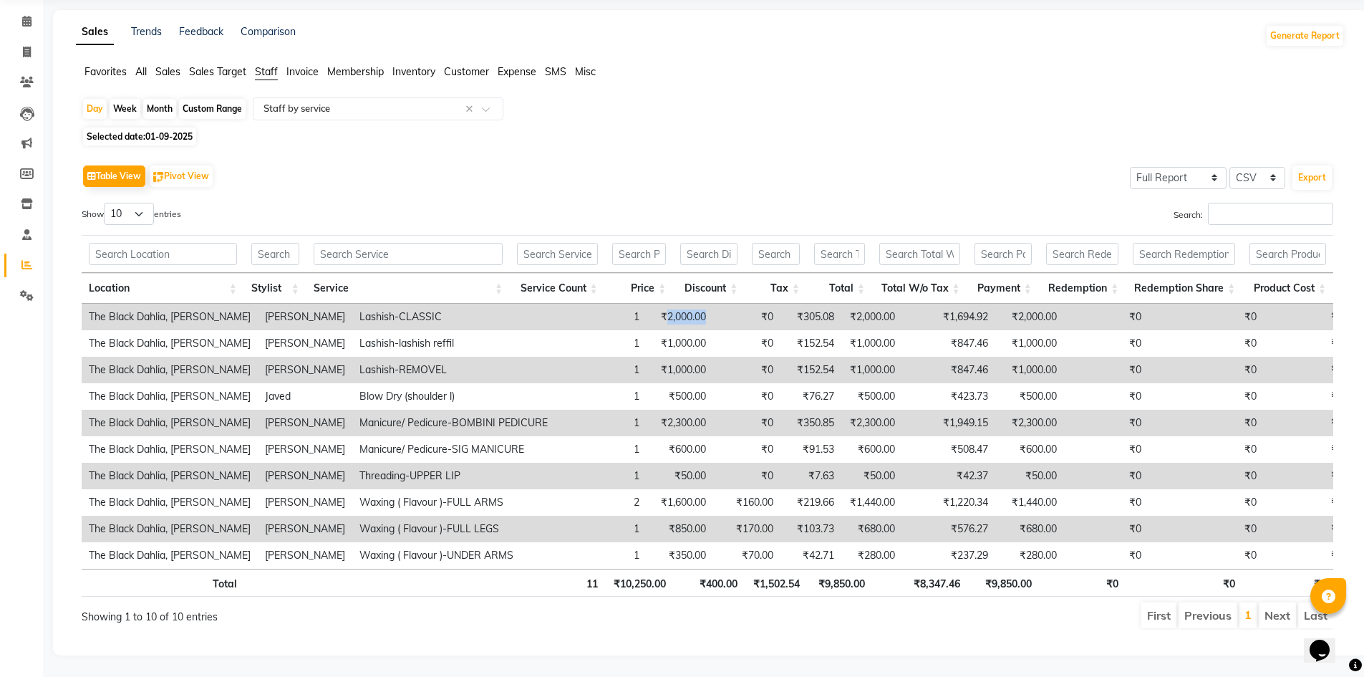
drag, startPoint x: 700, startPoint y: 301, endPoint x: 627, endPoint y: 311, distance: 73.7
click at [627, 311] on tr "The Black Dahlia, Andheri [PERSON_NAME]-CLASSIC 1 ₹2,000.00 ₹0 ₹305.08 ₹2,000.0…" at bounding box center [716, 317] width 1269 height 26
drag, startPoint x: 132, startPoint y: 195, endPoint x: 135, endPoint y: 211, distance: 16.2
click at [132, 203] on select "10 25 50 100" at bounding box center [129, 214] width 50 height 22
select select "100"
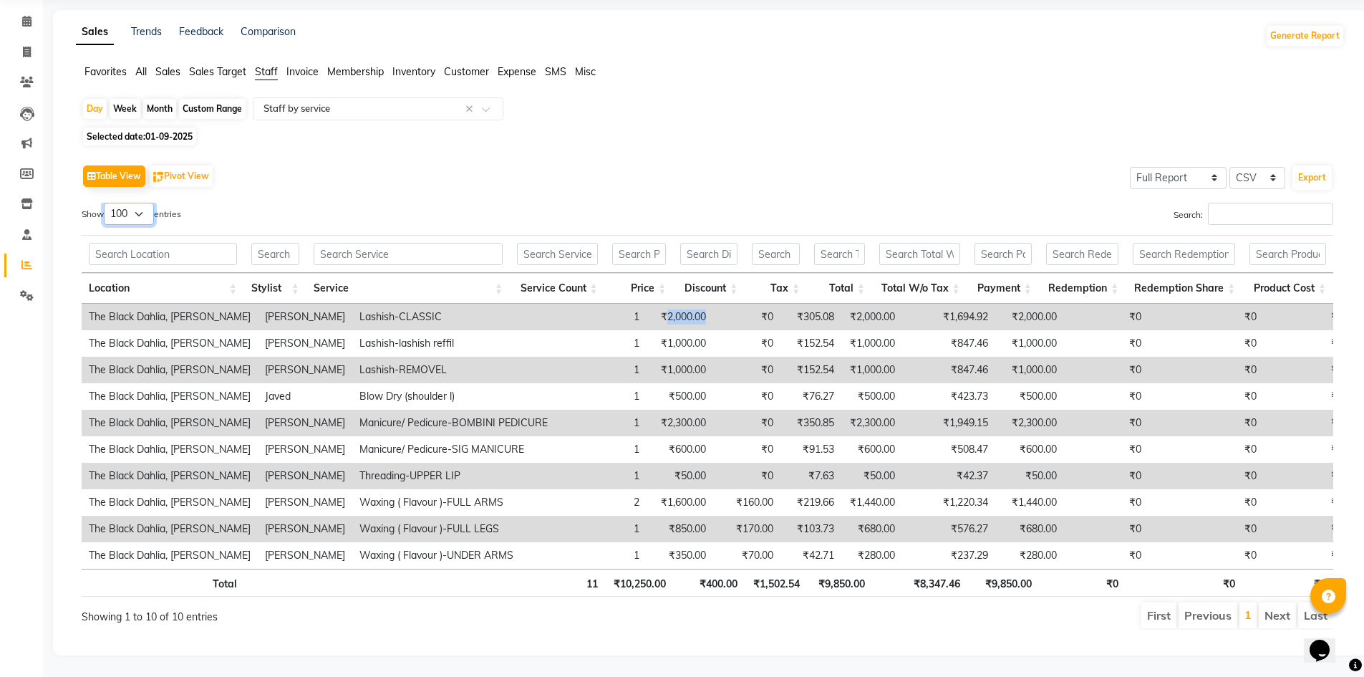
click at [106, 203] on select "10 25 50 100" at bounding box center [129, 214] width 50 height 22
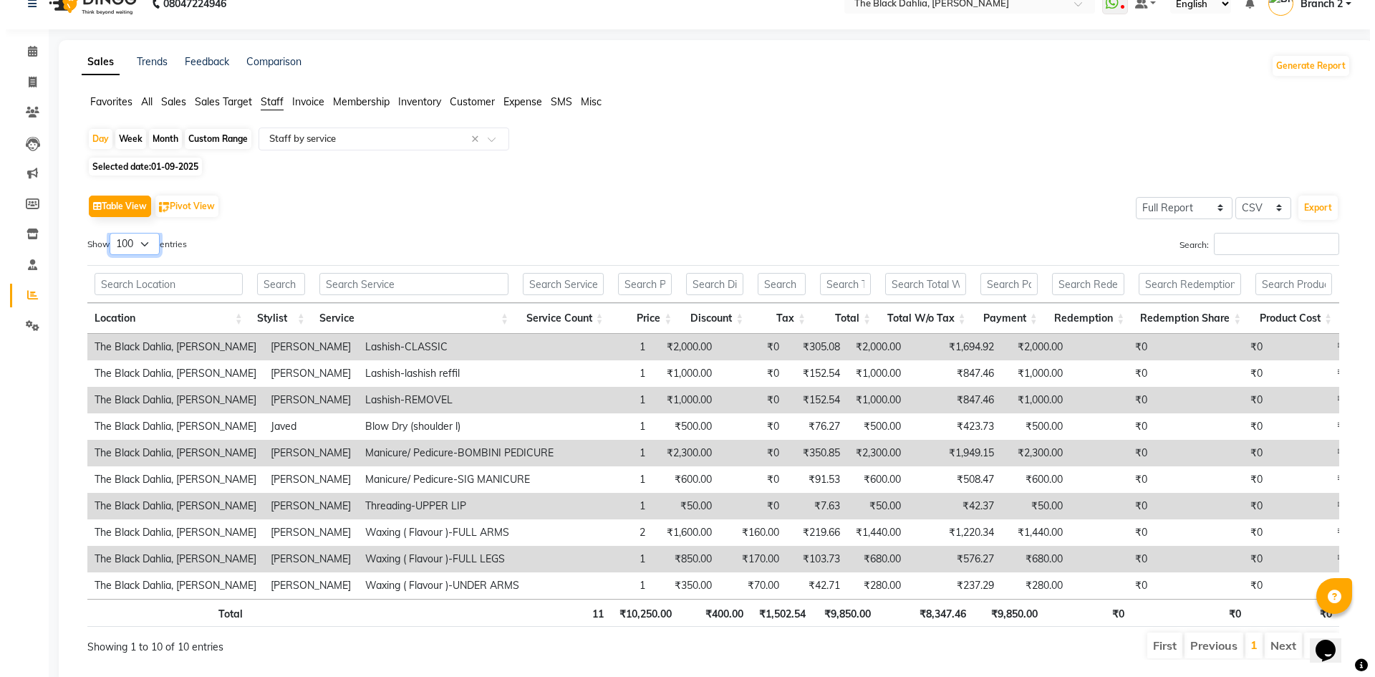
scroll to position [0, 0]
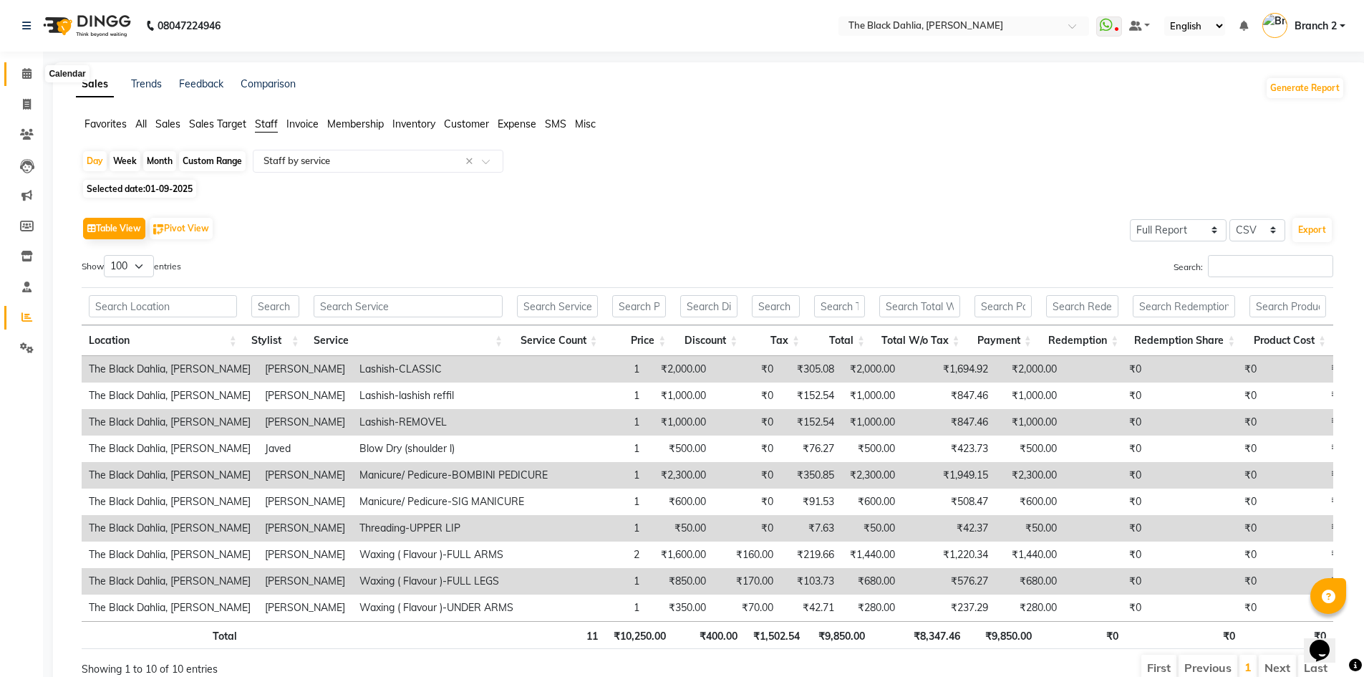
click at [27, 68] on icon at bounding box center [26, 73] width 9 height 11
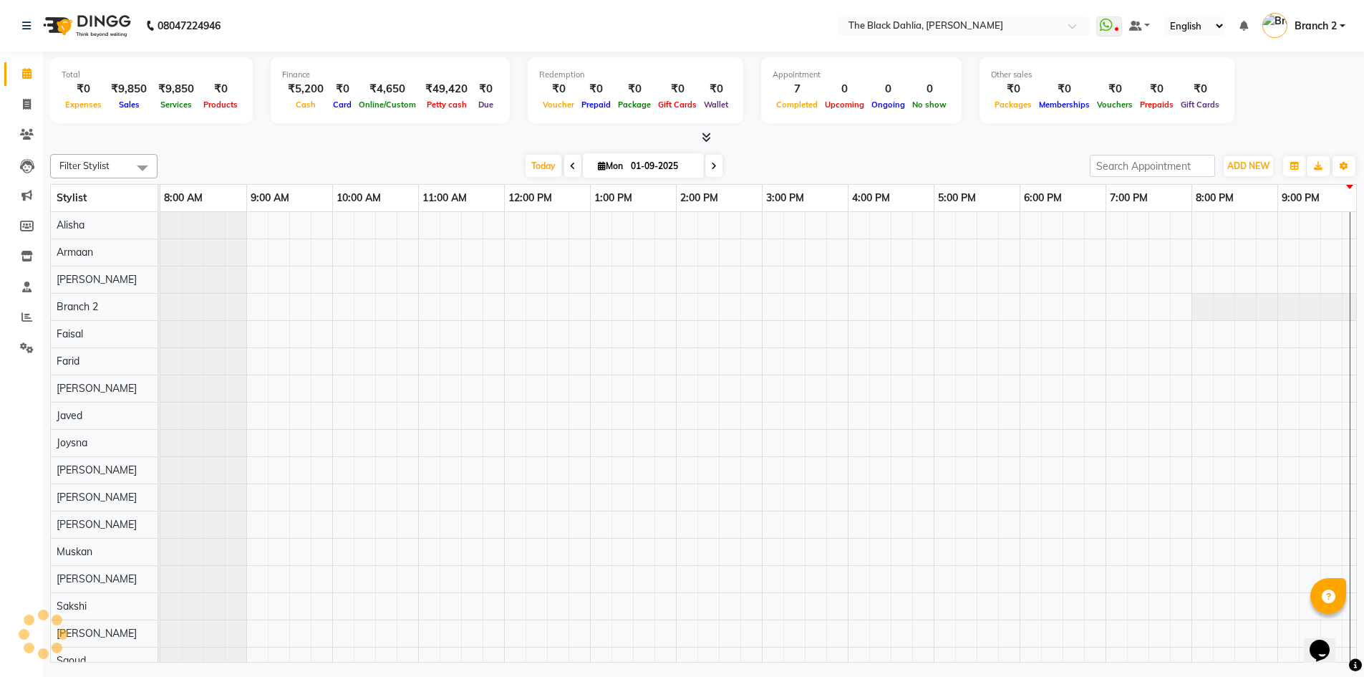
click at [27, 68] on icon at bounding box center [26, 73] width 9 height 11
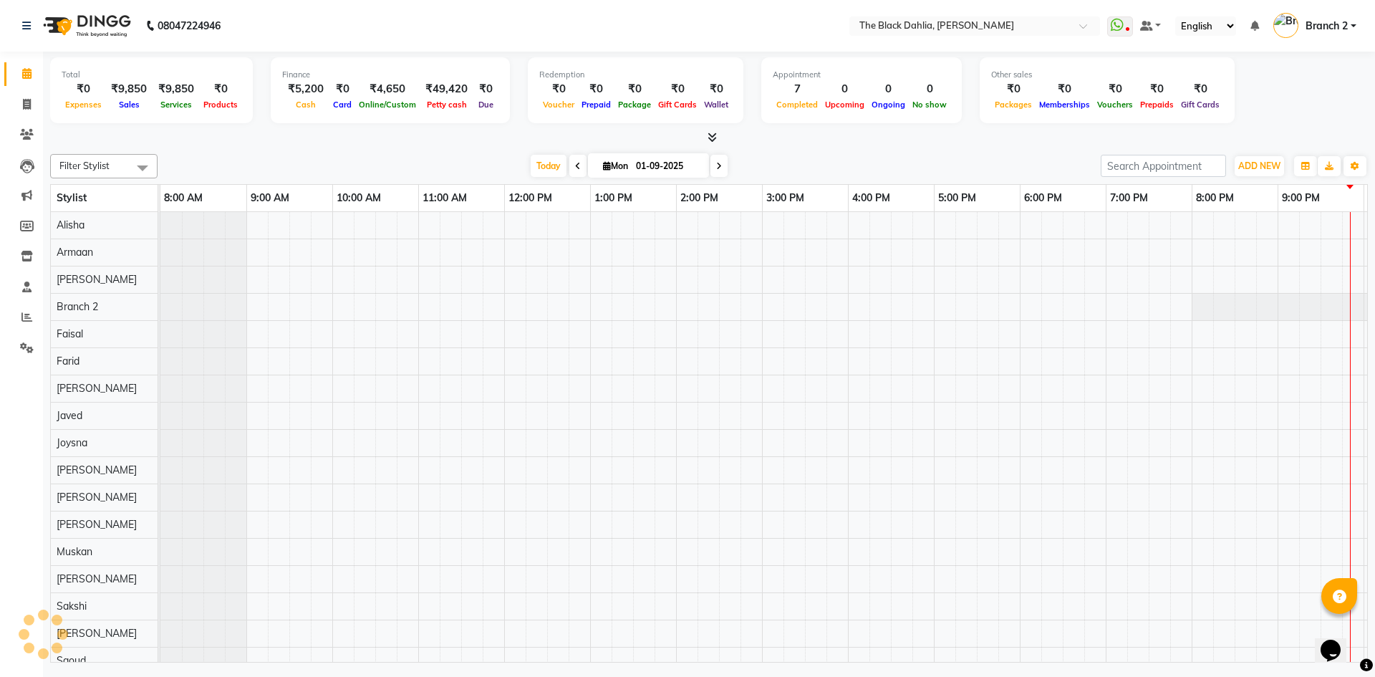
click at [27, 68] on icon at bounding box center [26, 73] width 9 height 11
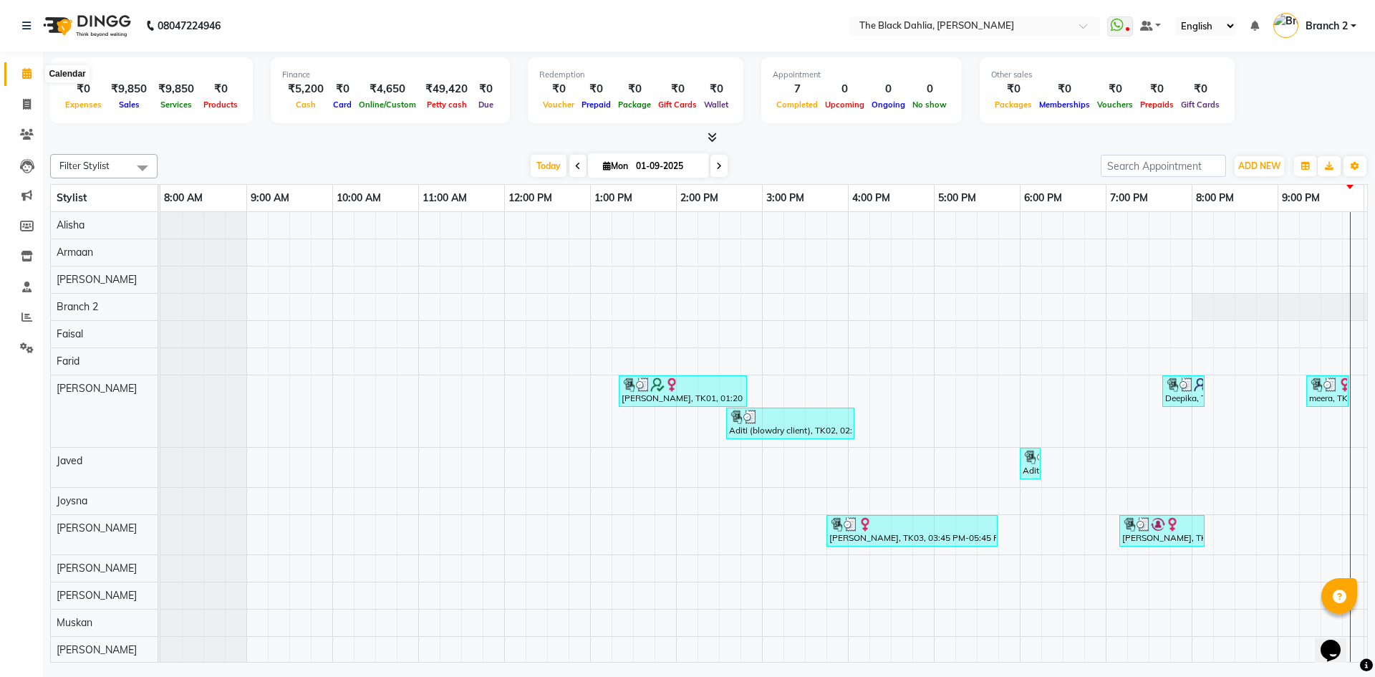
click at [28, 79] on span at bounding box center [26, 74] width 25 height 16
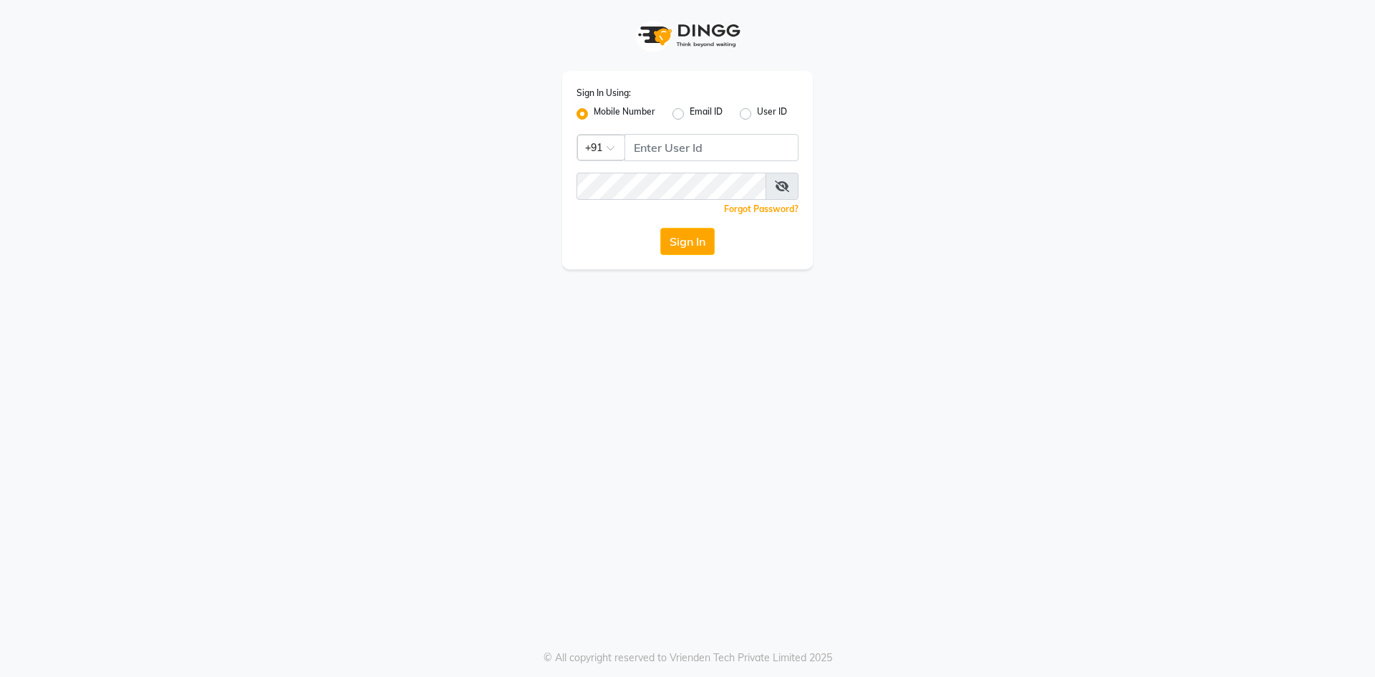
click at [664, 145] on input "Username" at bounding box center [711, 147] width 174 height 27
type input "8169214680"
click at [660, 228] on button "Sign In" at bounding box center [687, 241] width 54 height 27
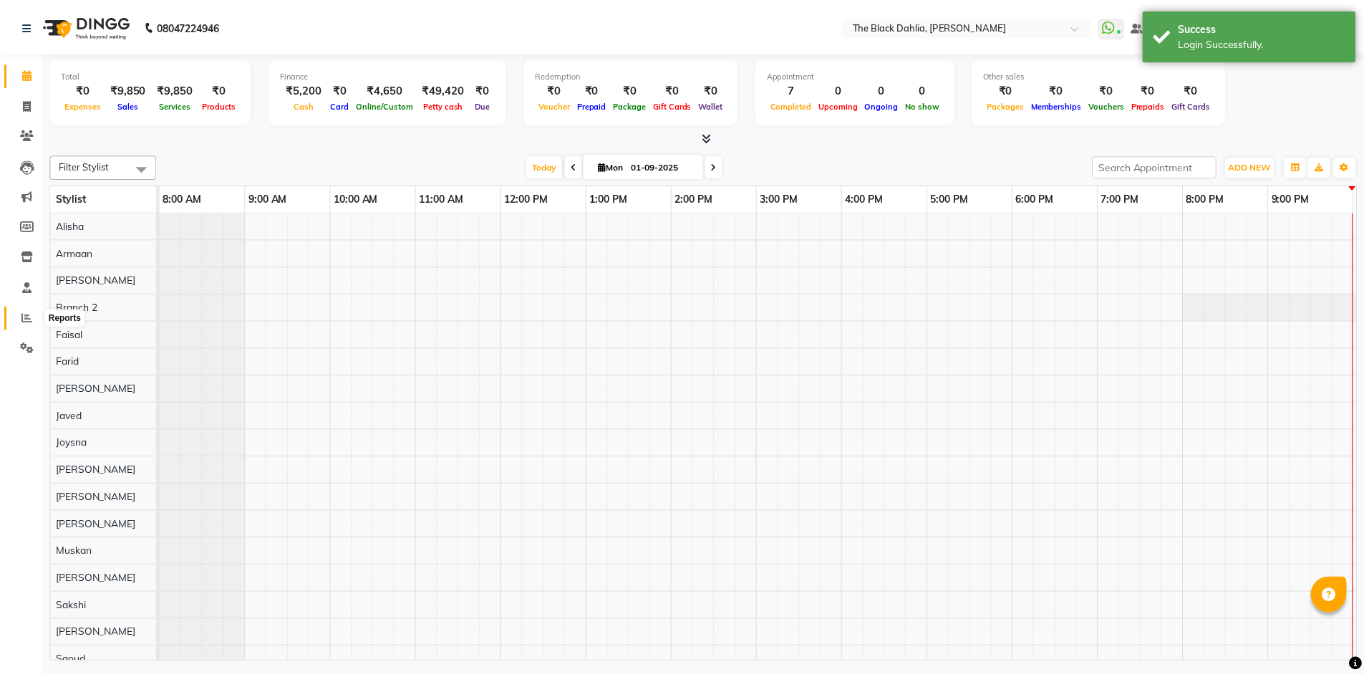
scroll to position [19, 0]
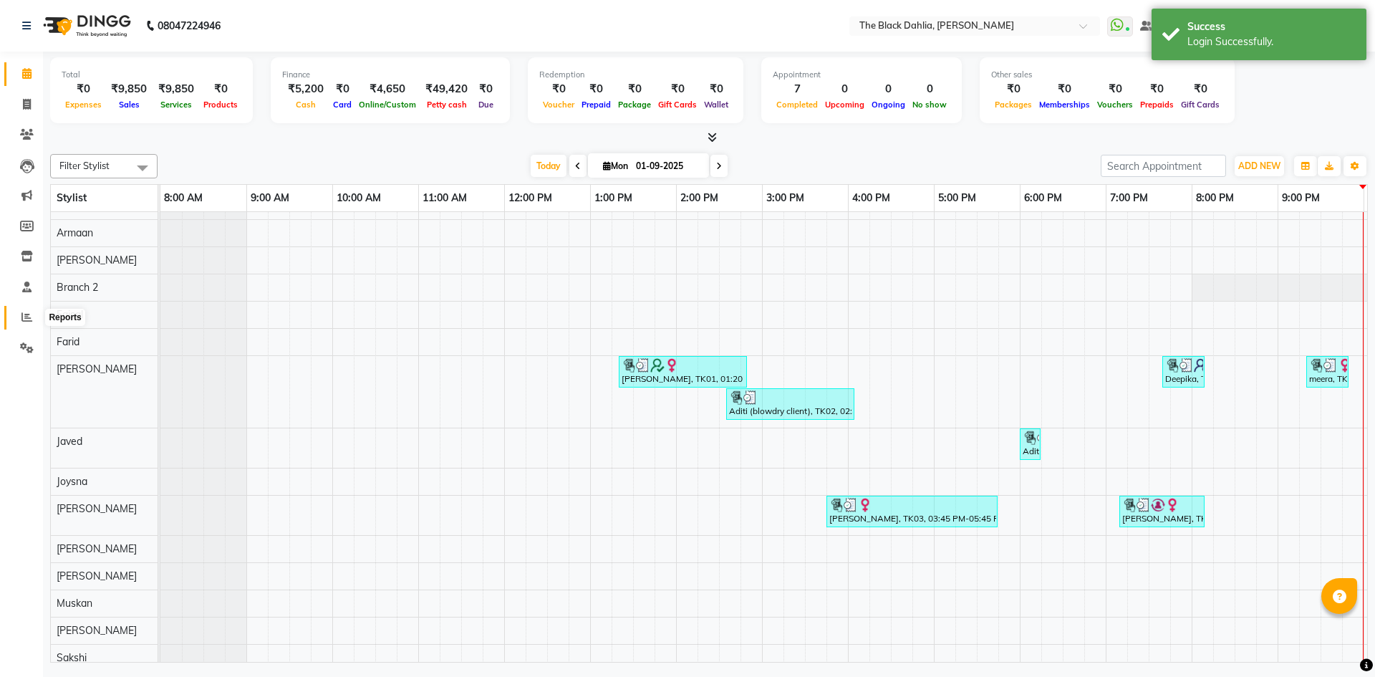
click at [24, 318] on icon at bounding box center [26, 316] width 11 height 11
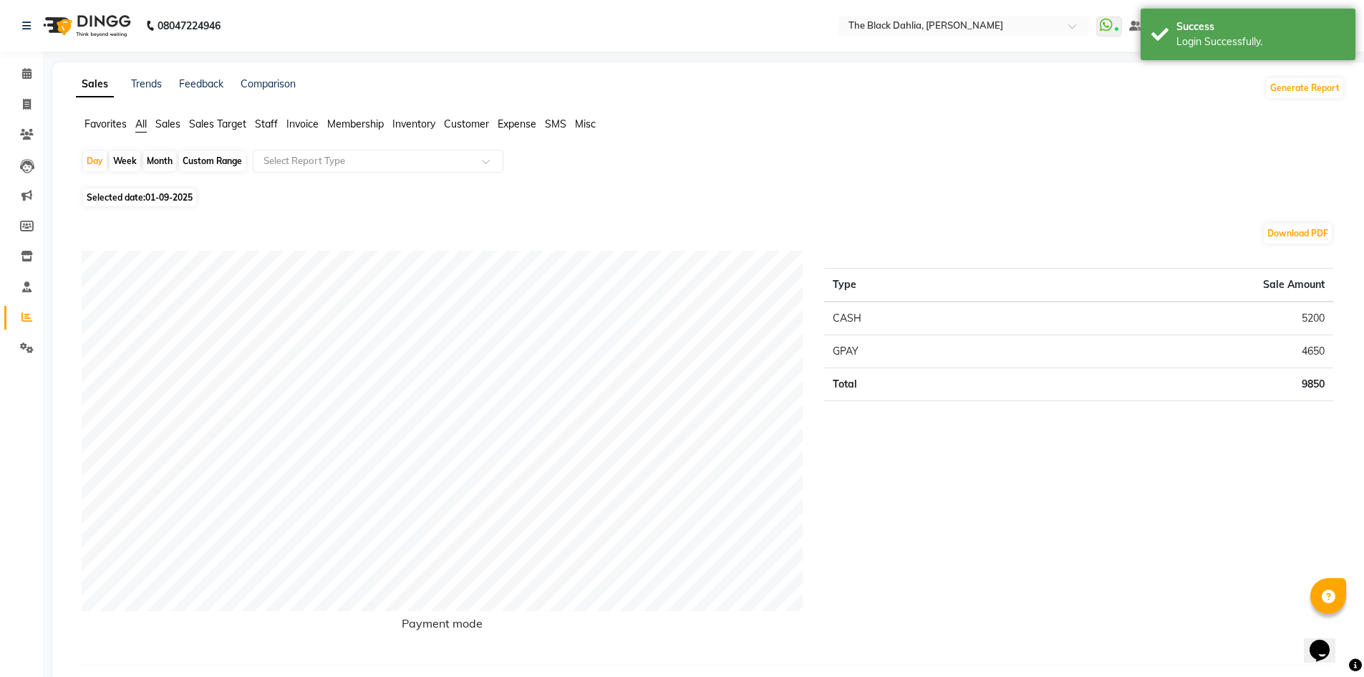
click at [1306, 310] on td "5200" at bounding box center [1173, 318] width 322 height 34
